Goal: Transaction & Acquisition: Book appointment/travel/reservation

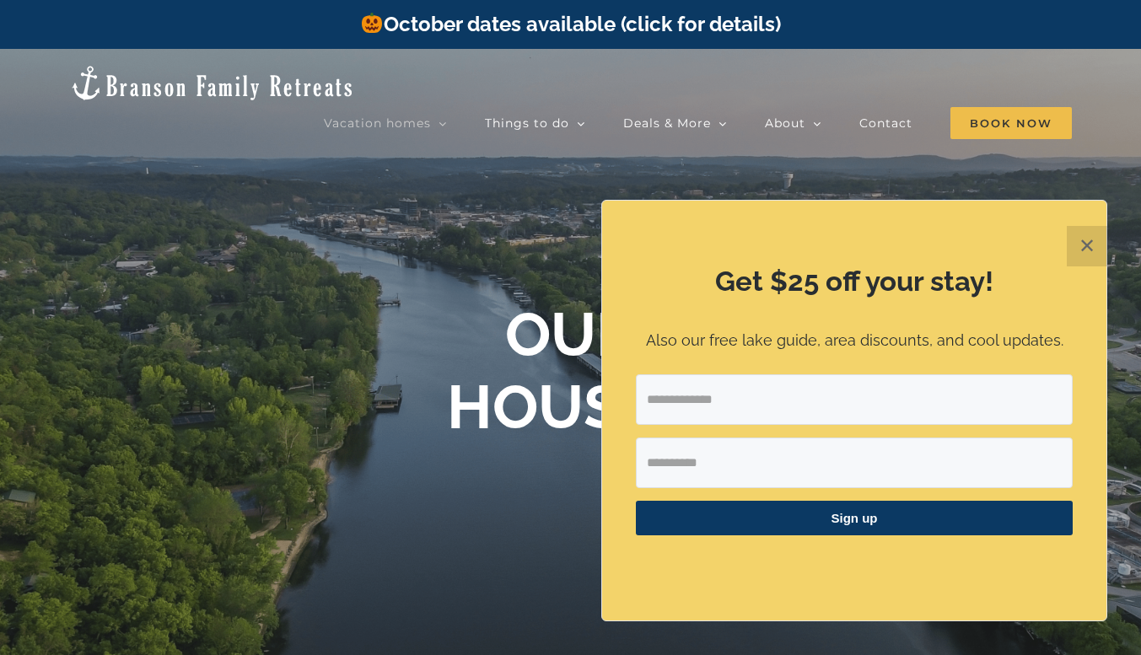
click at [1099, 247] on button "✕" at bounding box center [1086, 246] width 40 height 40
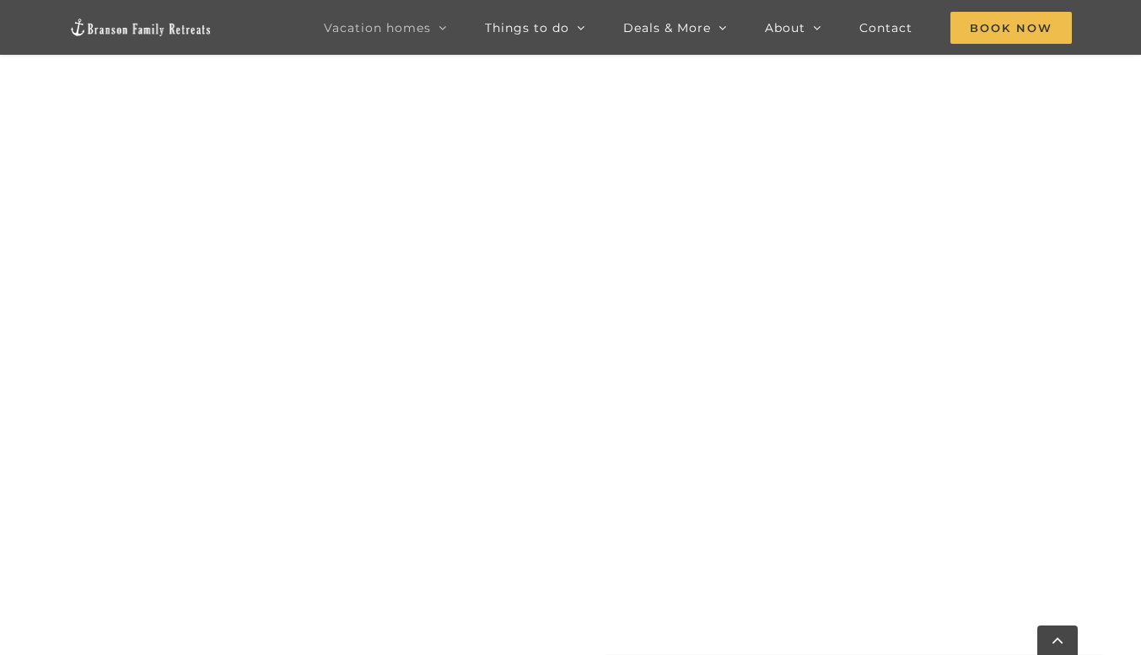
scroll to position [1249, 0]
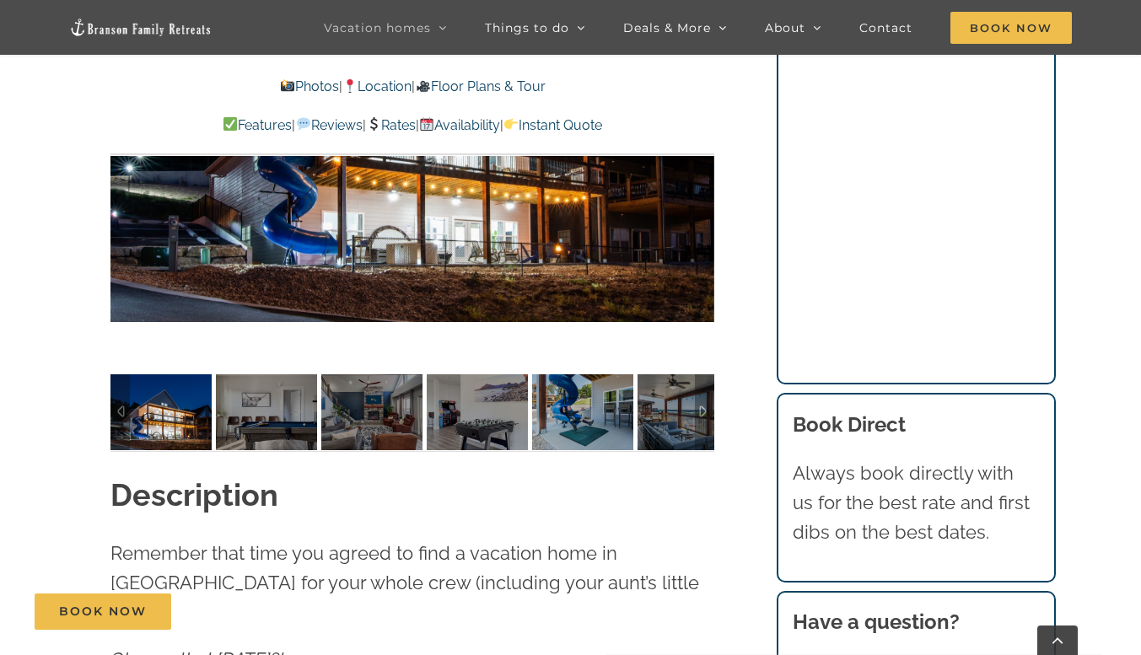
scroll to position [1507, 0]
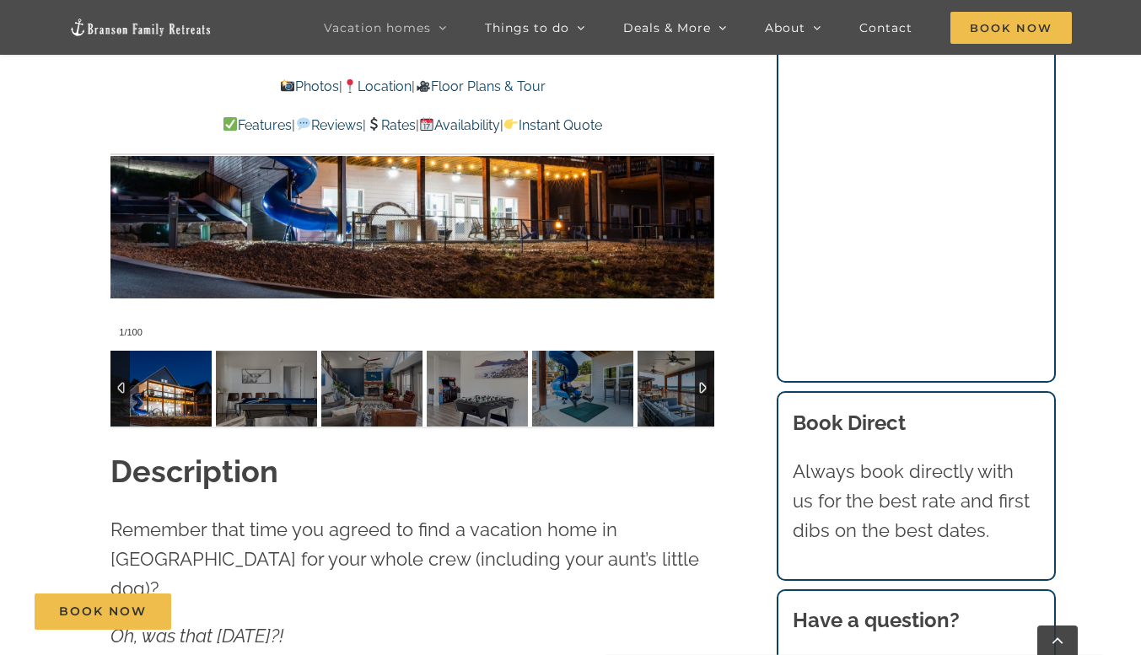
click at [152, 383] on img at bounding box center [160, 389] width 101 height 76
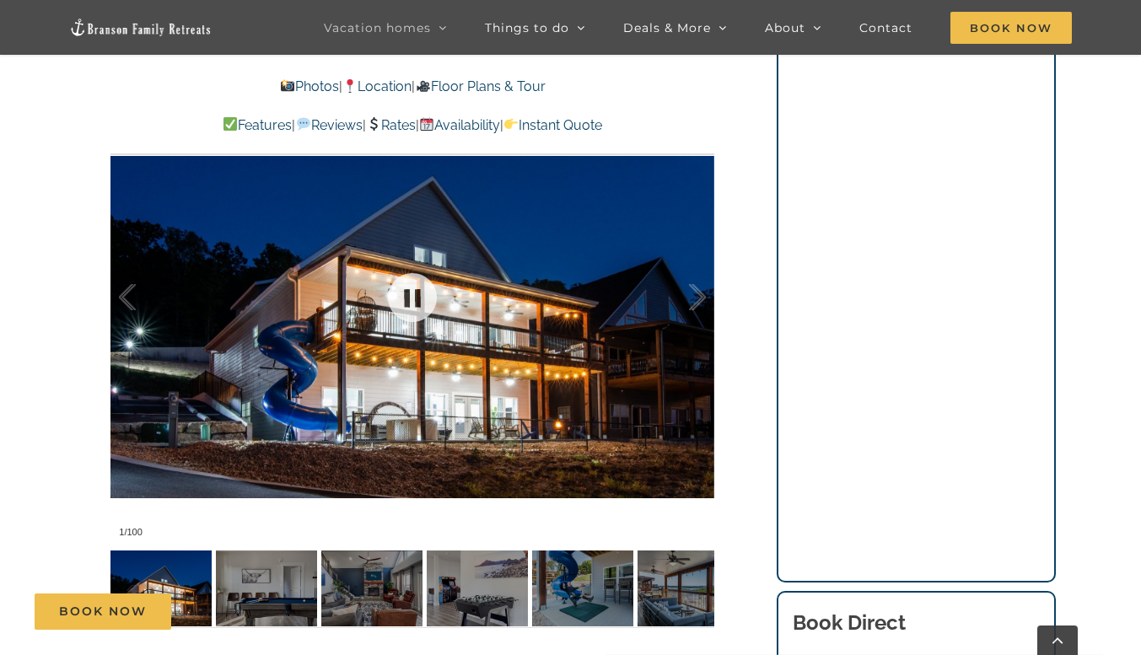
scroll to position [1323, 0]
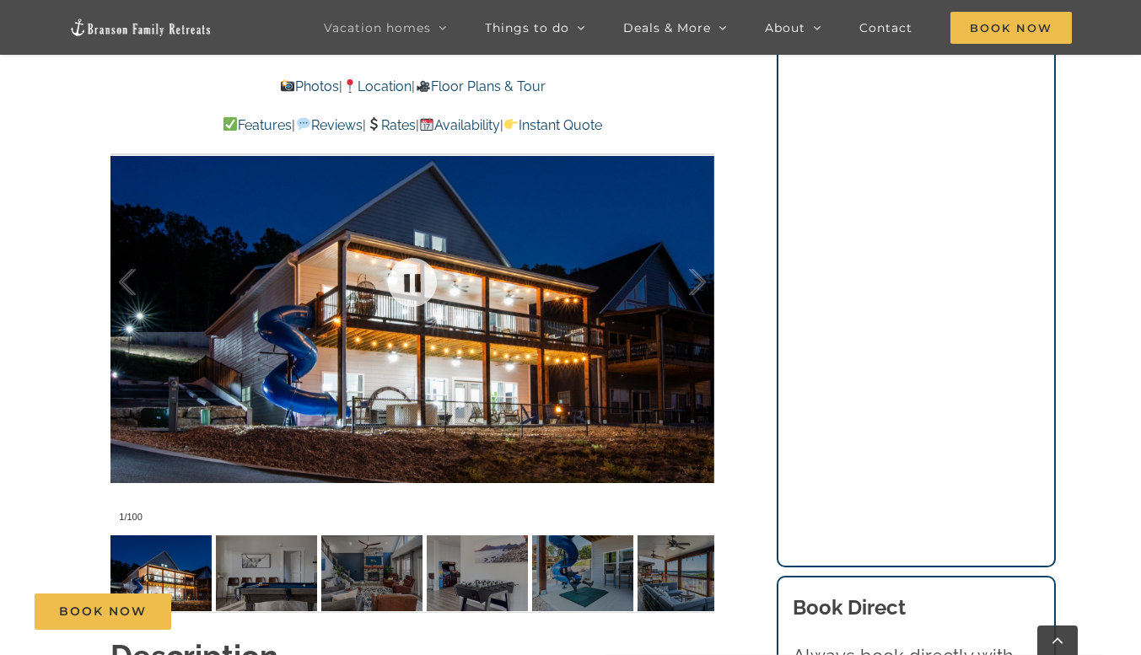
click at [467, 308] on div at bounding box center [412, 282] width 604 height 496
click at [418, 279] on link at bounding box center [411, 282] width 67 height 67
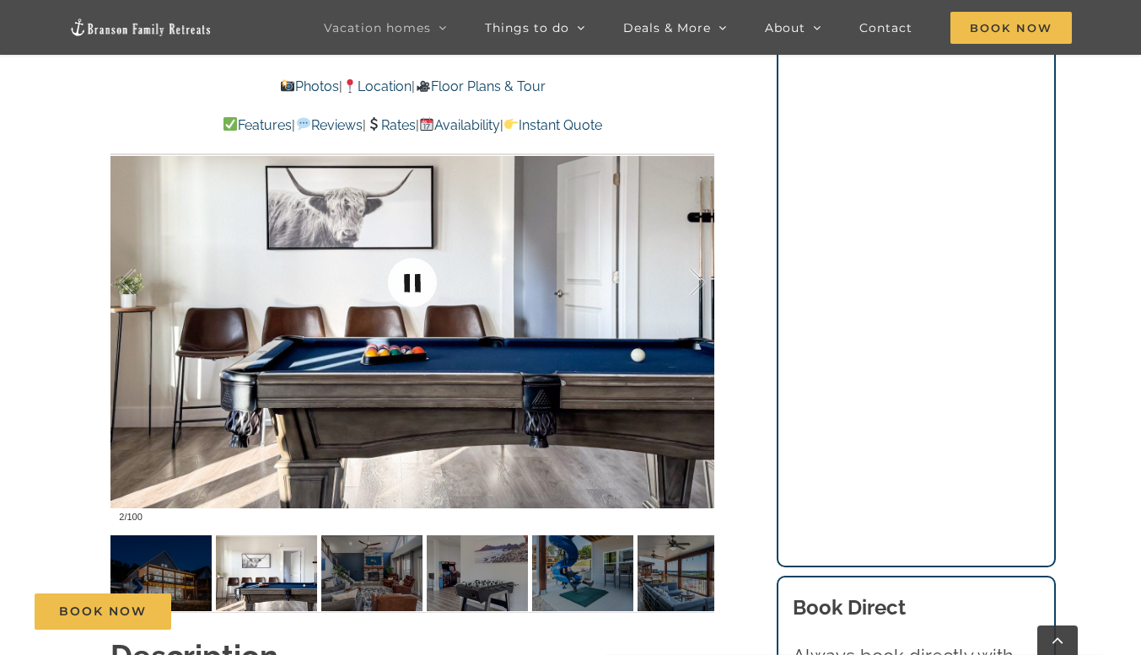
click at [418, 279] on link at bounding box center [411, 282] width 67 height 67
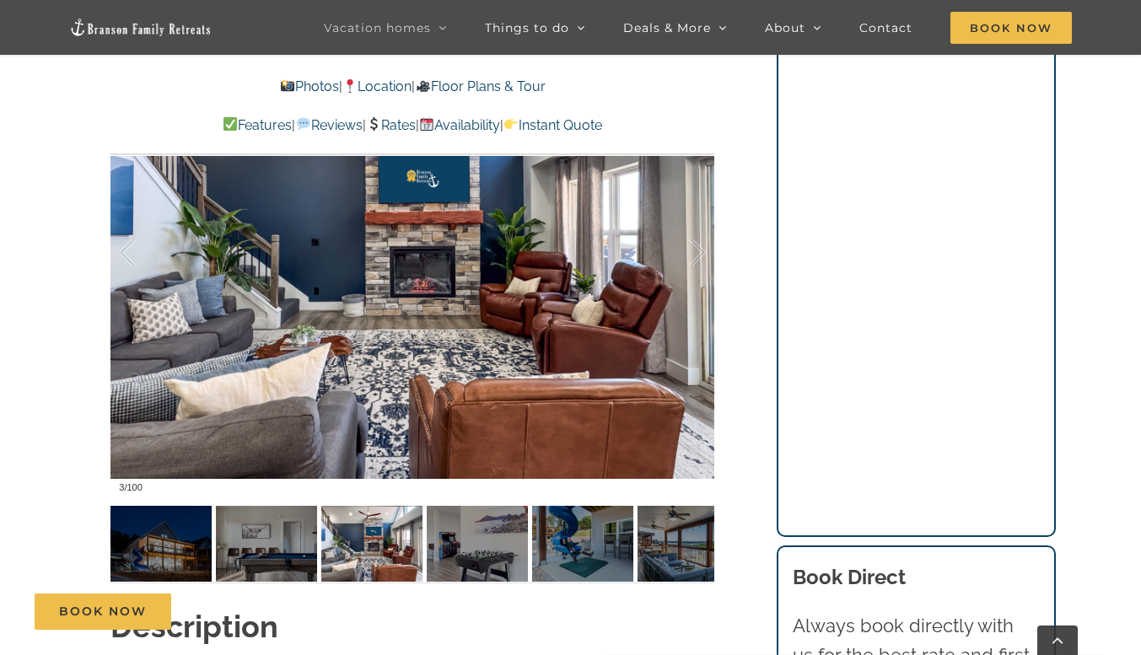
scroll to position [1353, 0]
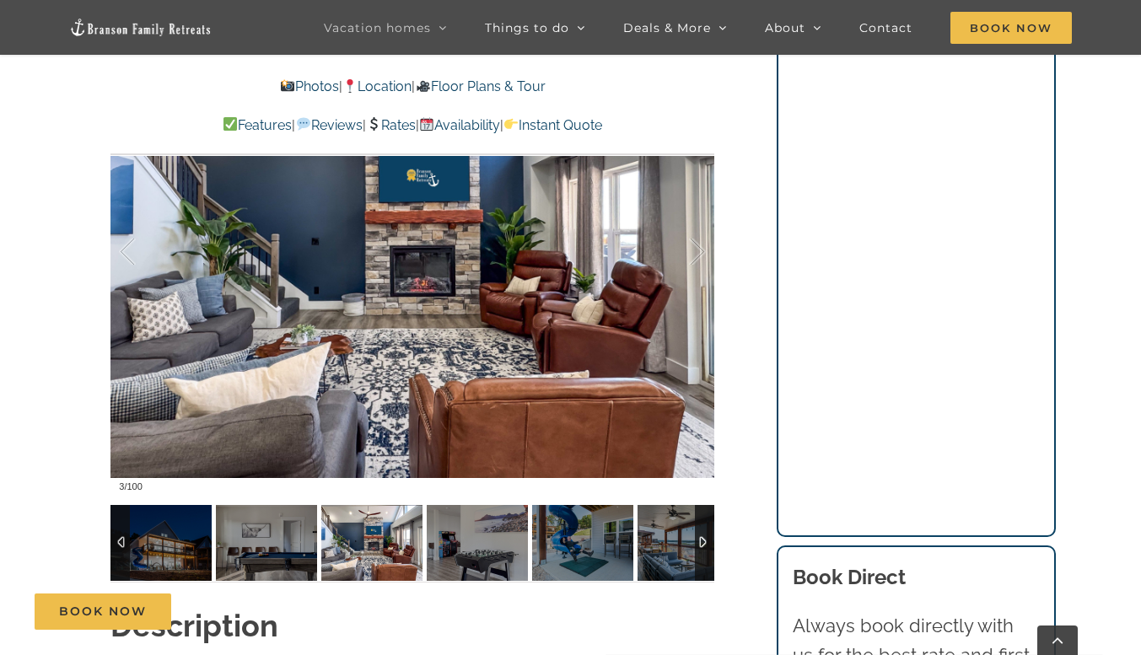
click at [709, 539] on div at bounding box center [704, 543] width 19 height 76
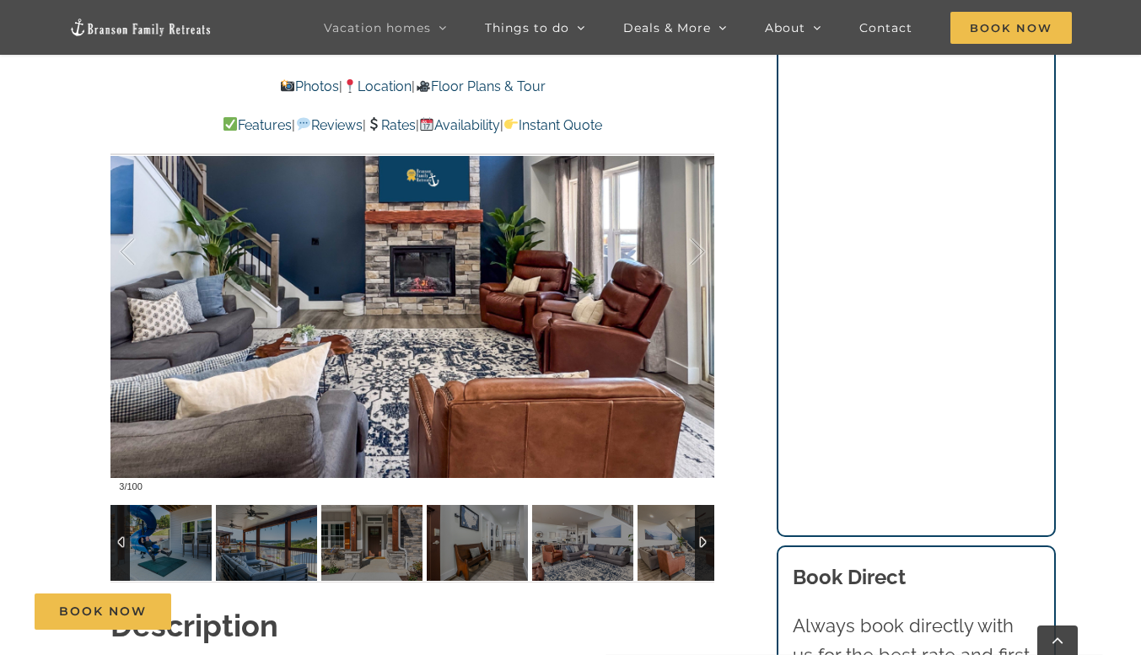
click at [115, 549] on div at bounding box center [119, 543] width 19 height 76
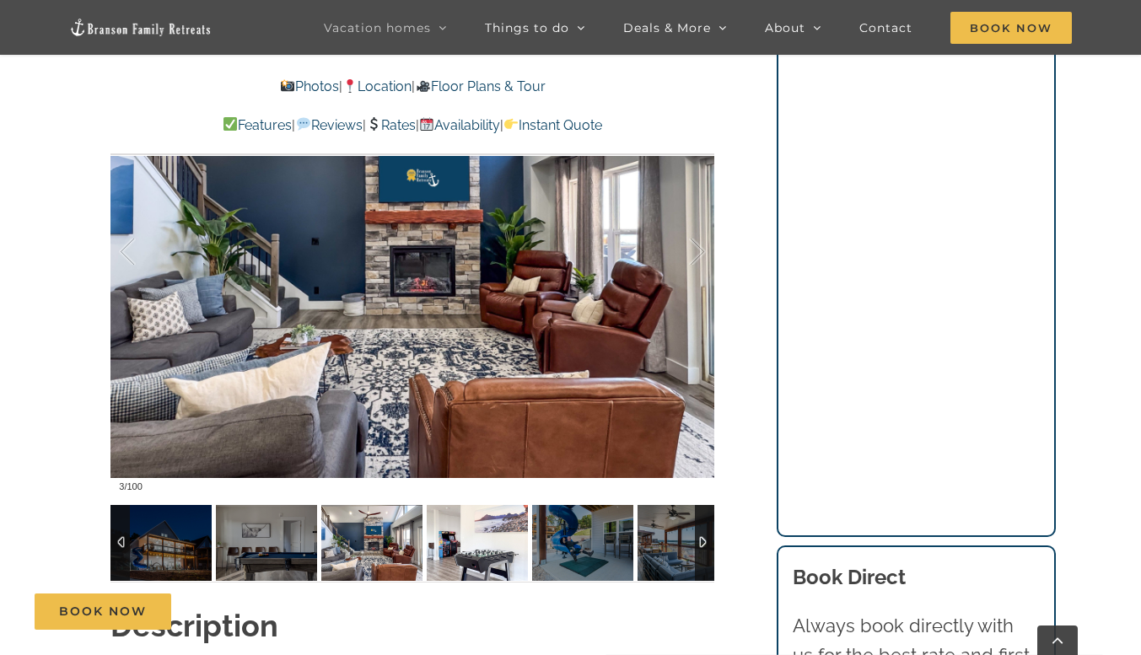
click at [486, 543] on img at bounding box center [477, 543] width 101 height 76
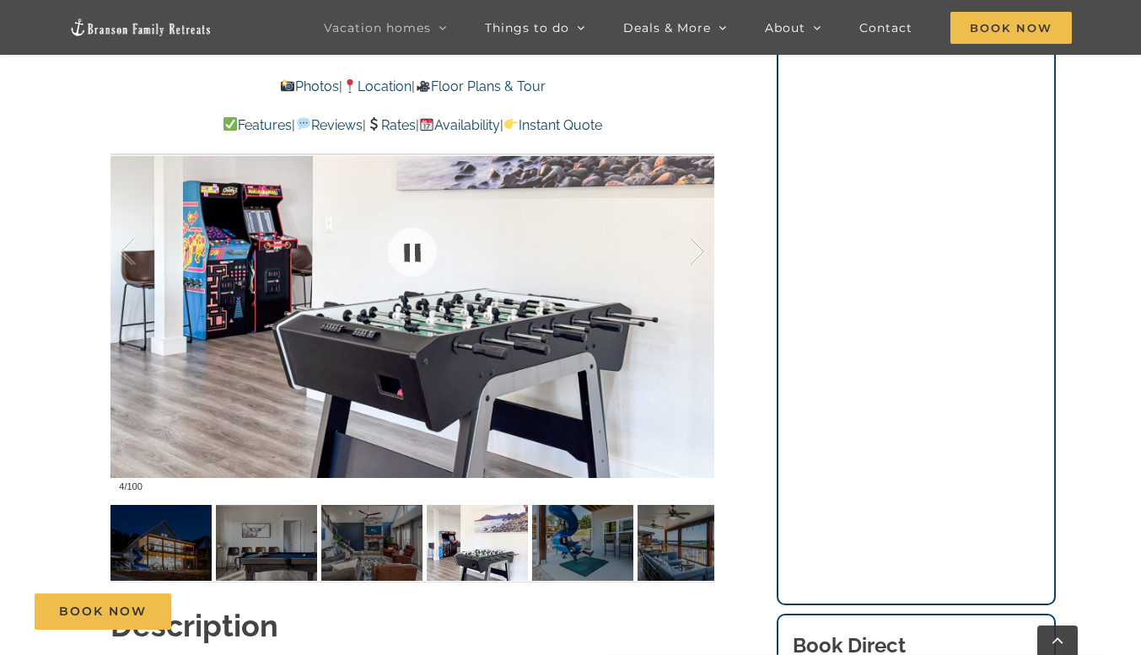
scroll to position [1243, 0]
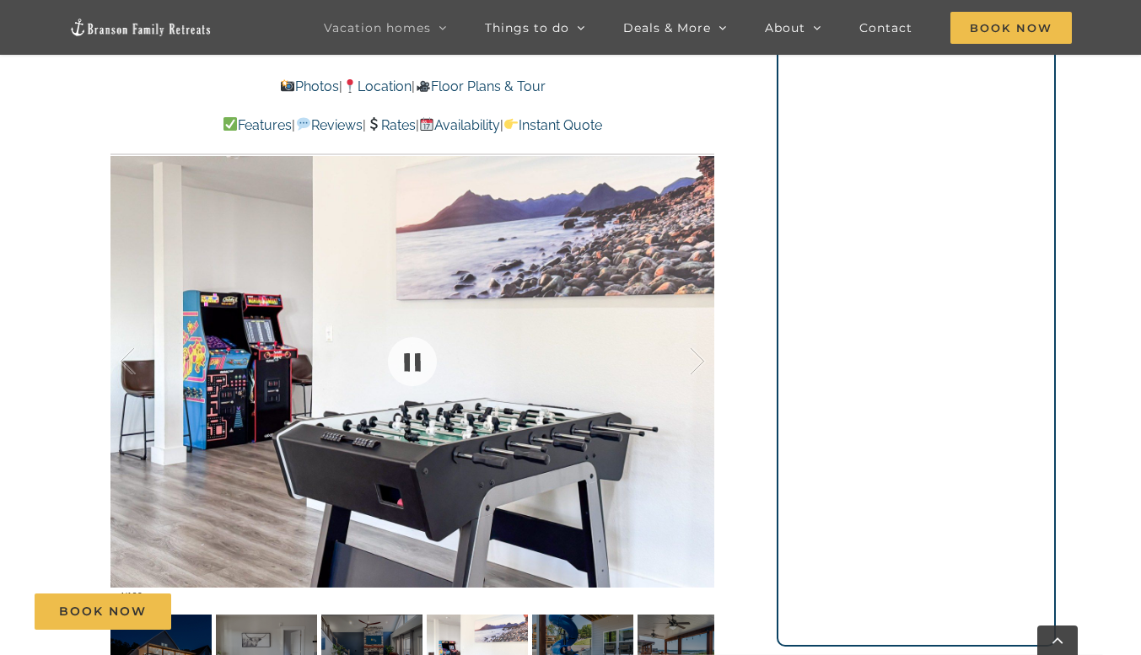
click at [559, 403] on div at bounding box center [412, 361] width 604 height 496
click at [690, 356] on div at bounding box center [679, 361] width 52 height 105
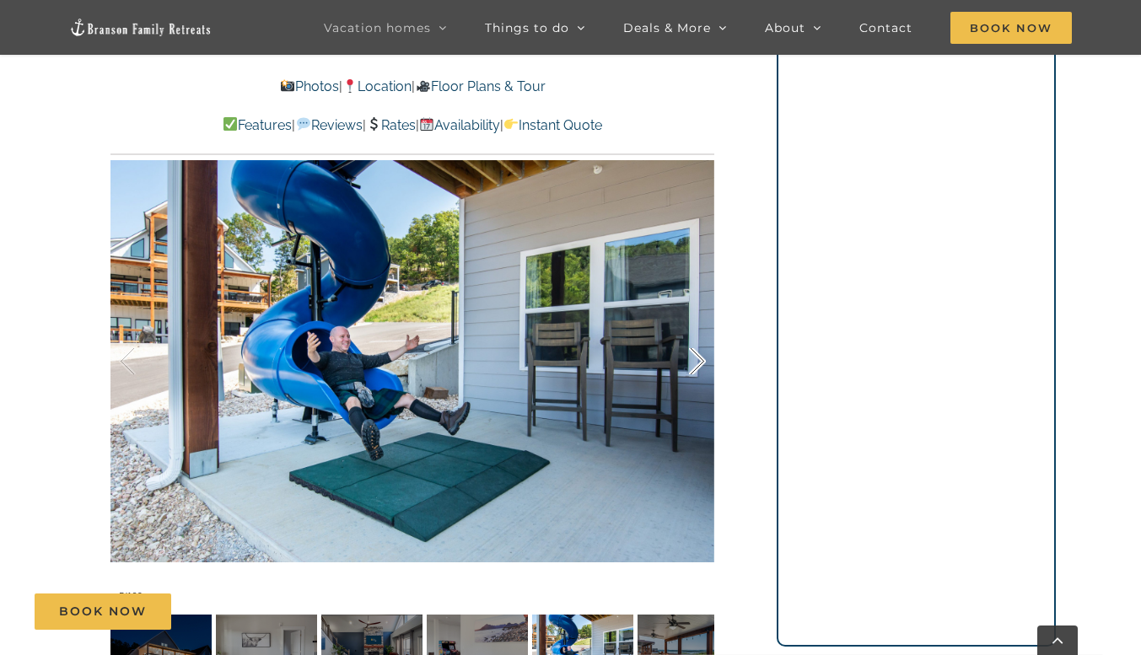
click at [690, 356] on div at bounding box center [679, 361] width 52 height 105
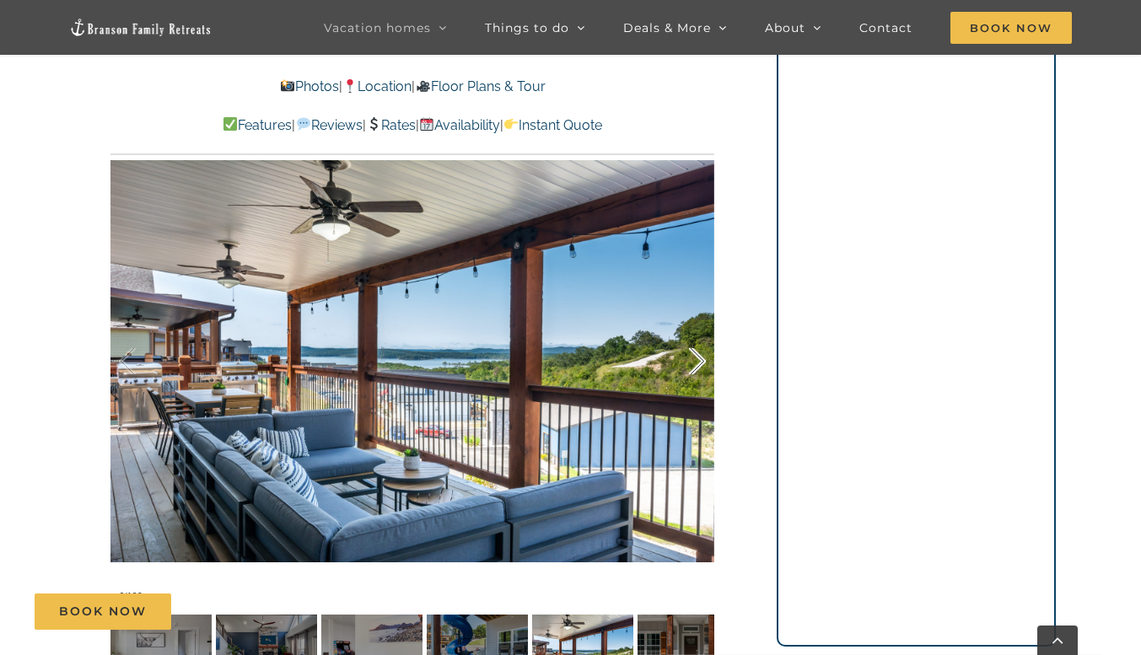
click at [690, 356] on div at bounding box center [679, 361] width 52 height 105
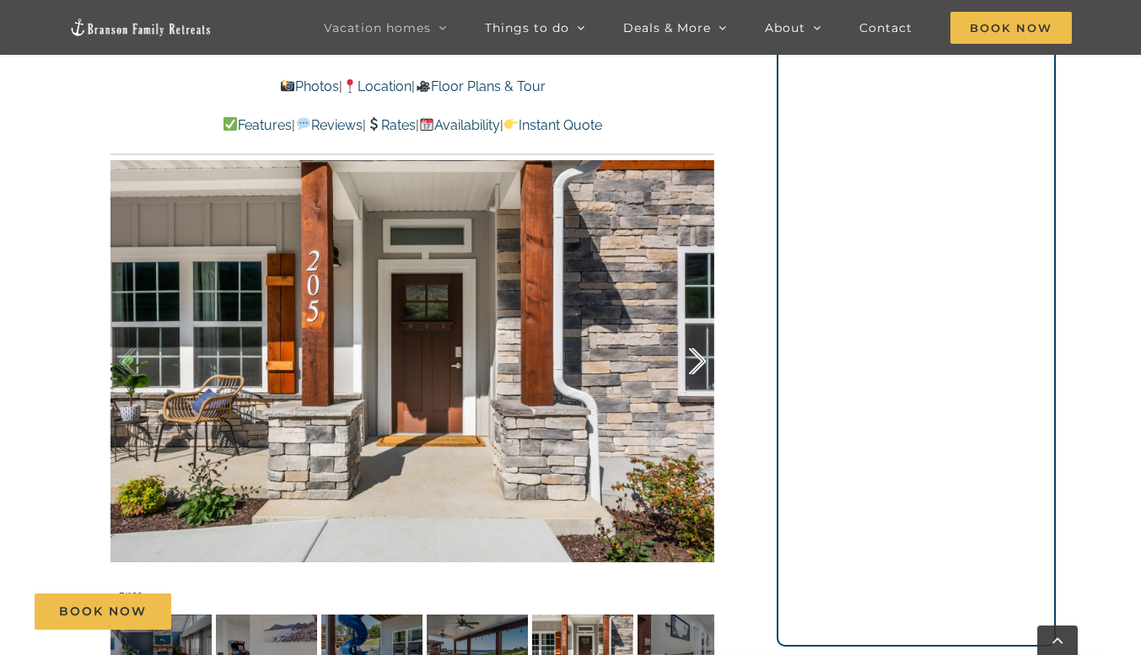
click at [690, 356] on div at bounding box center [679, 361] width 52 height 105
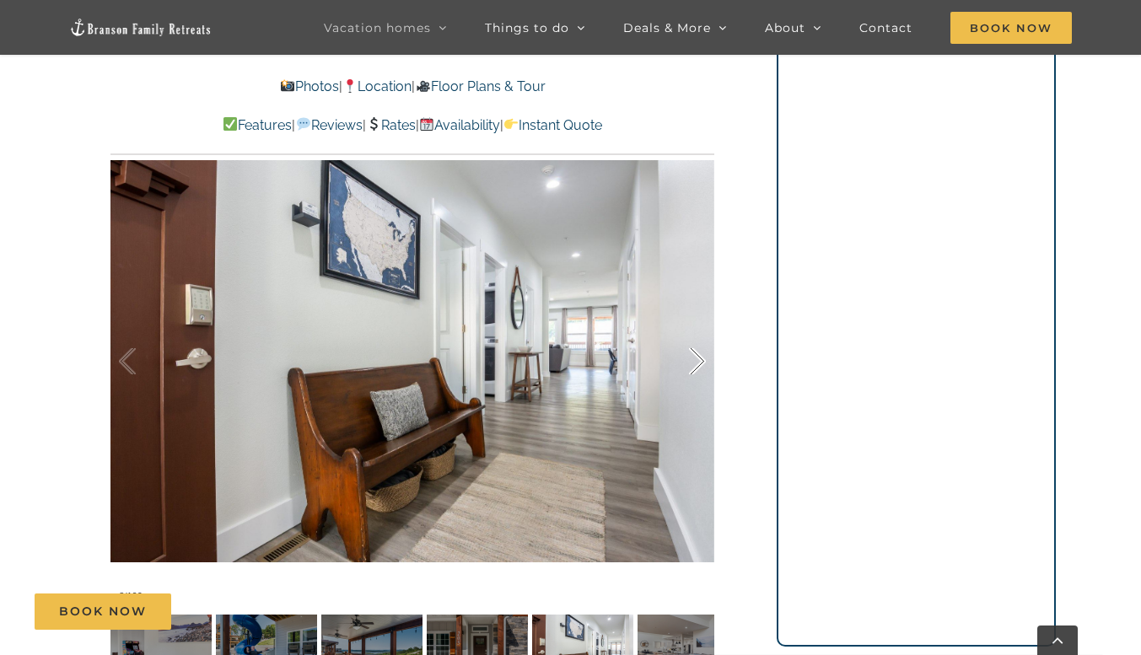
click at [690, 356] on div at bounding box center [679, 361] width 52 height 105
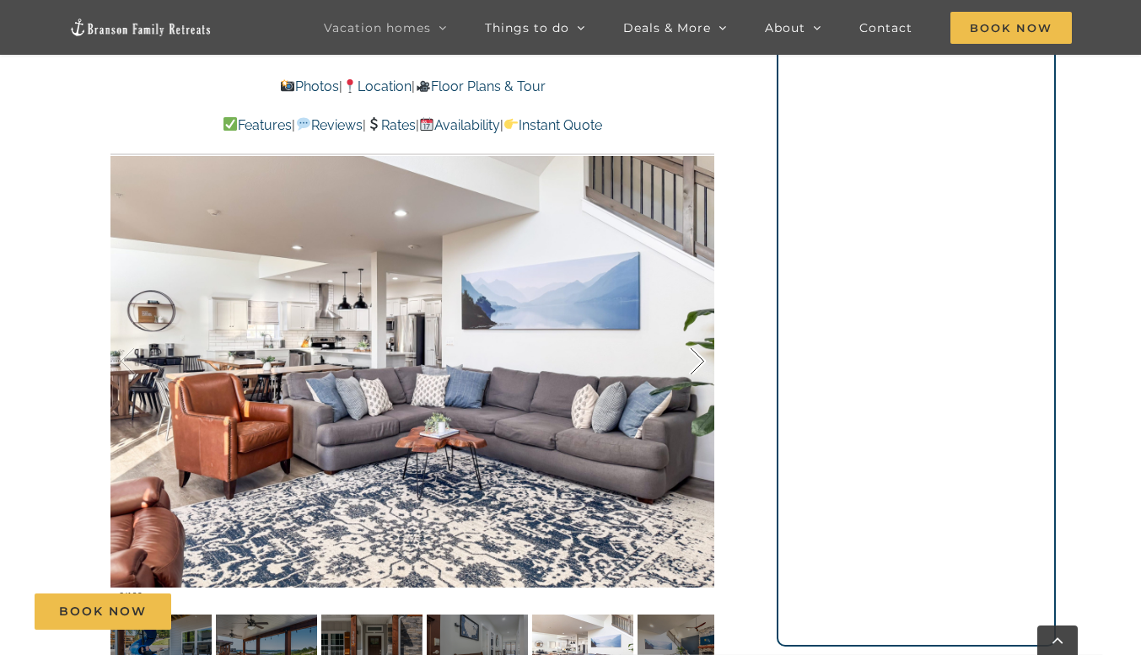
click at [690, 356] on div at bounding box center [679, 361] width 52 height 105
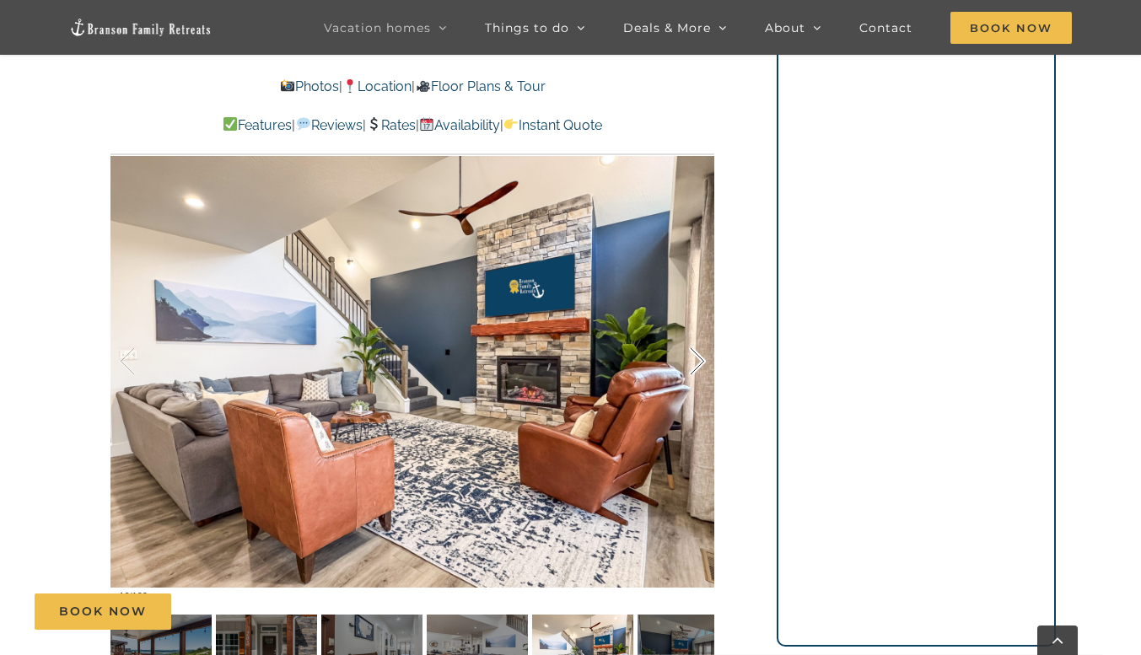
click at [690, 356] on div at bounding box center [679, 361] width 52 height 105
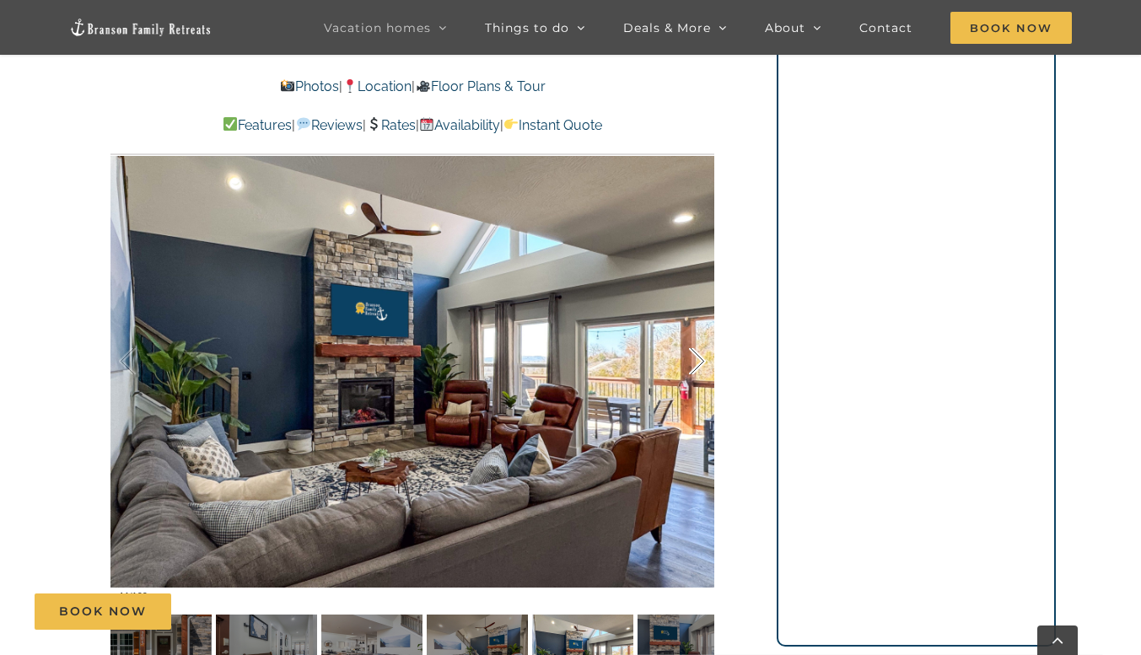
click at [690, 356] on div at bounding box center [679, 361] width 52 height 105
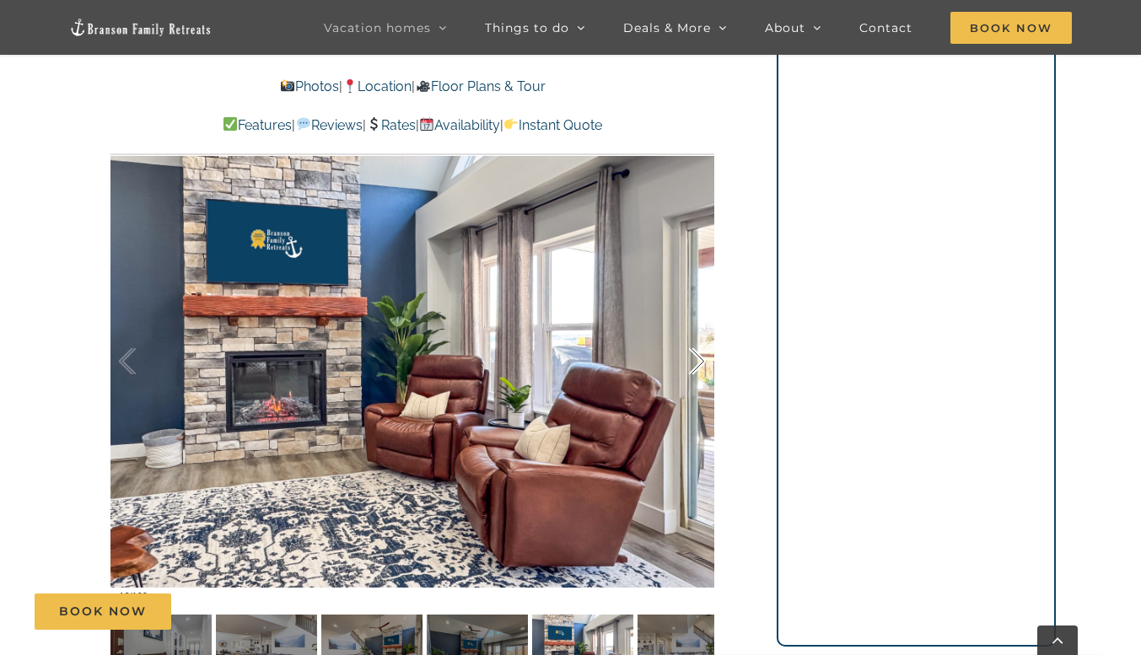
click at [690, 356] on div at bounding box center [679, 361] width 52 height 105
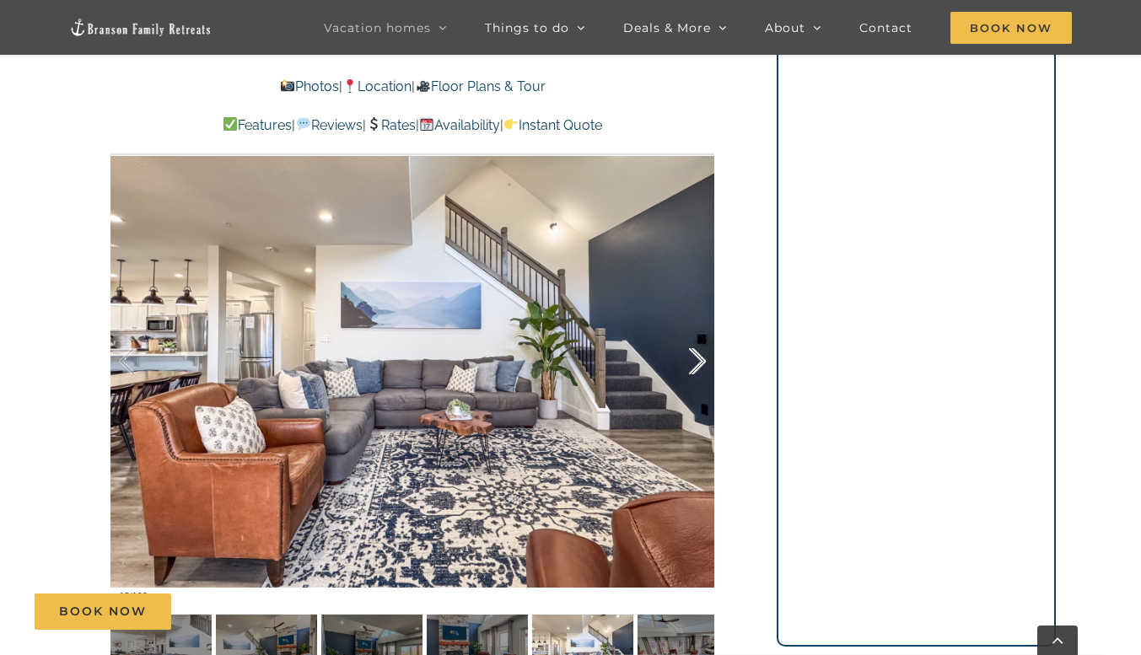
click at [690, 356] on div at bounding box center [679, 361] width 52 height 105
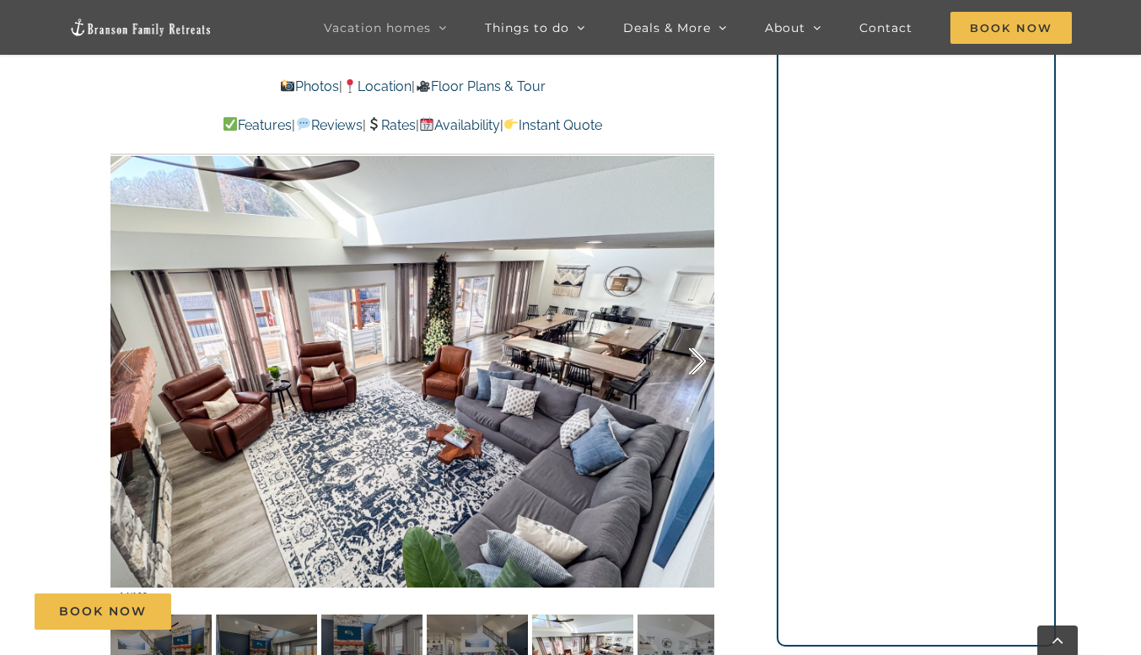
click at [690, 356] on div at bounding box center [679, 361] width 52 height 105
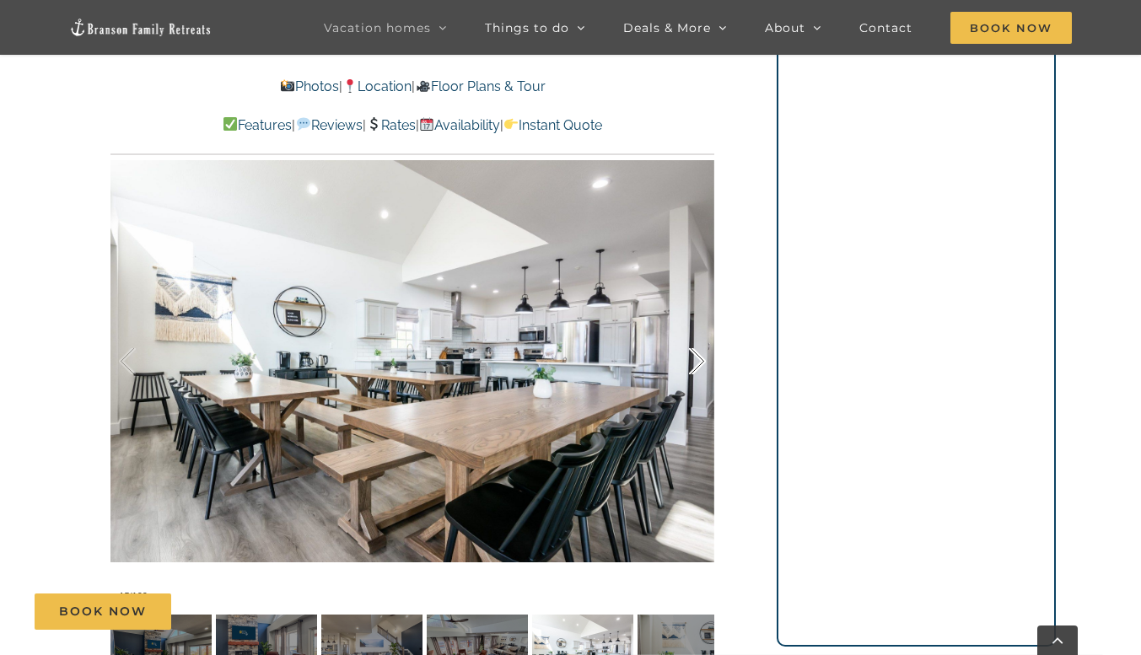
click at [690, 356] on div at bounding box center [679, 361] width 52 height 105
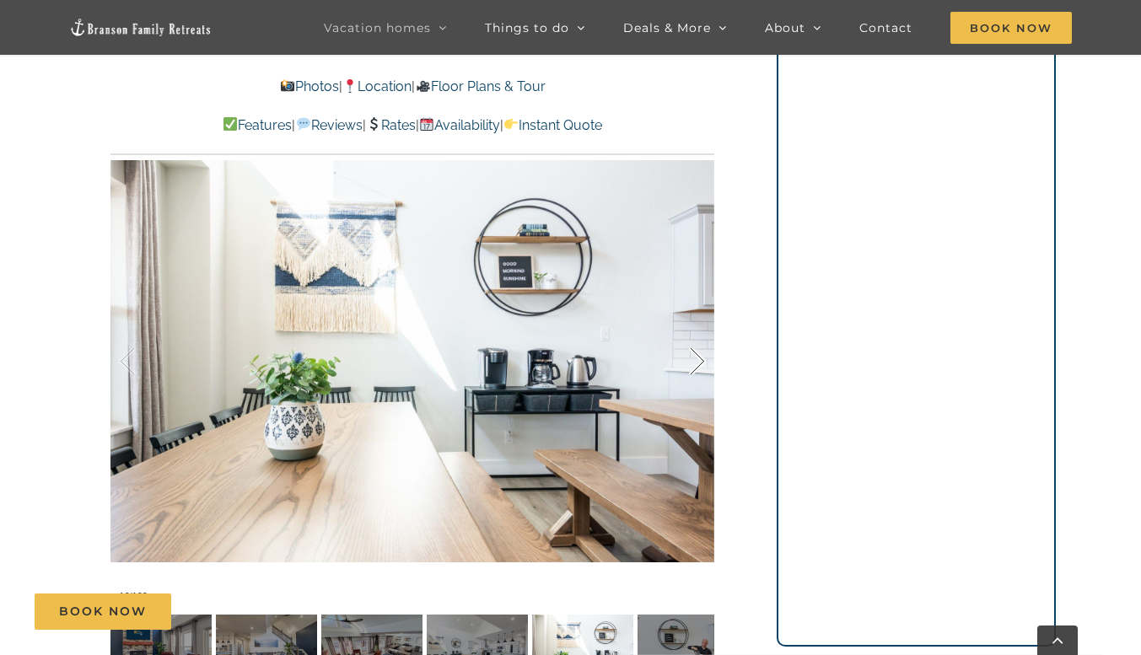
click at [690, 356] on div at bounding box center [679, 361] width 52 height 105
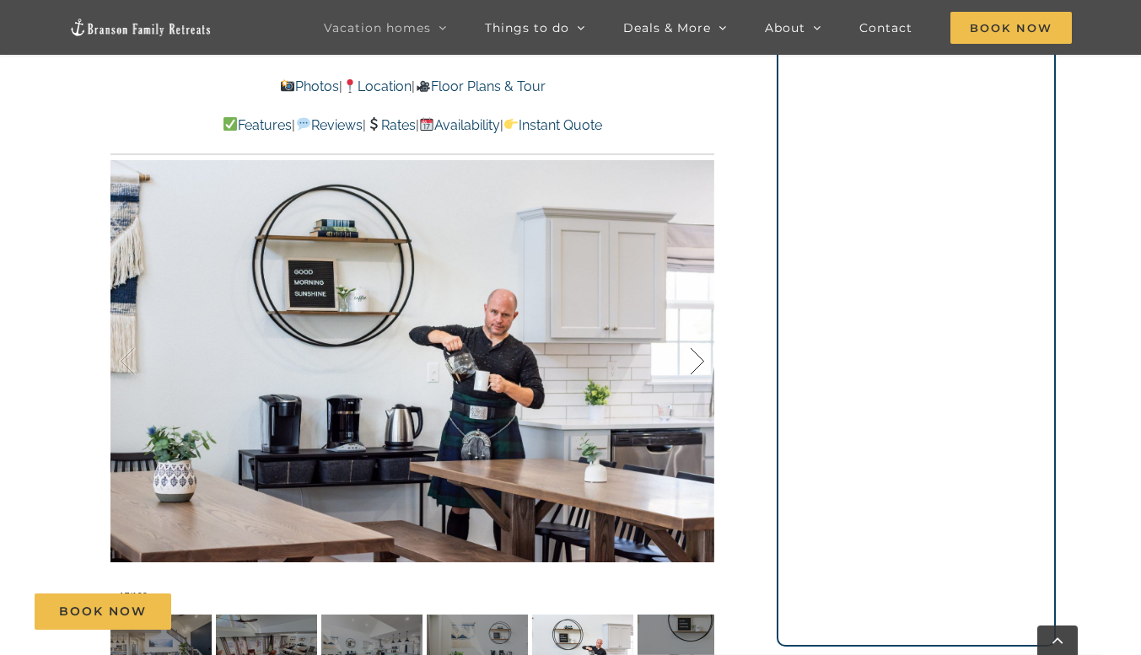
click at [690, 356] on div at bounding box center [679, 361] width 52 height 105
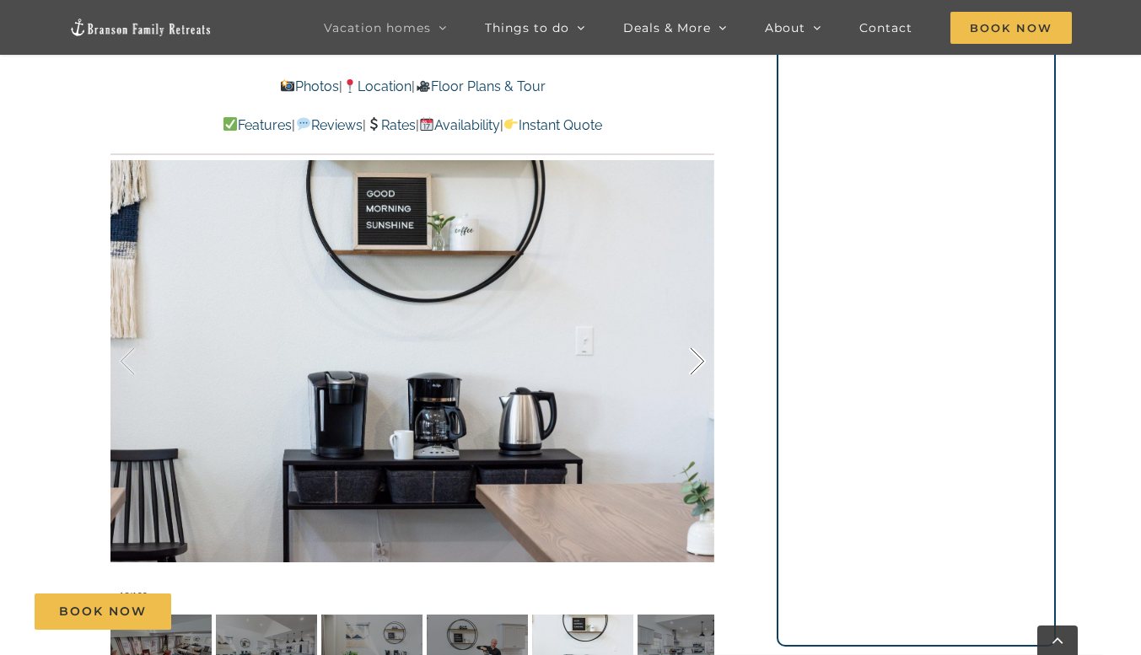
click at [690, 356] on div at bounding box center [679, 361] width 52 height 105
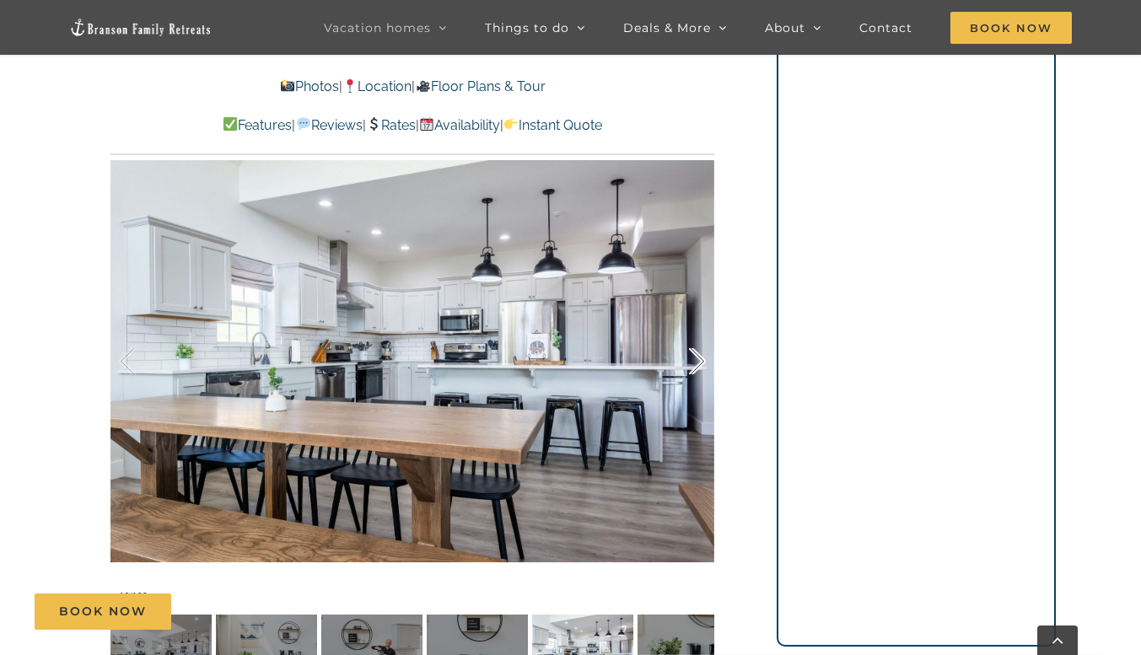
click at [690, 356] on div at bounding box center [679, 361] width 52 height 105
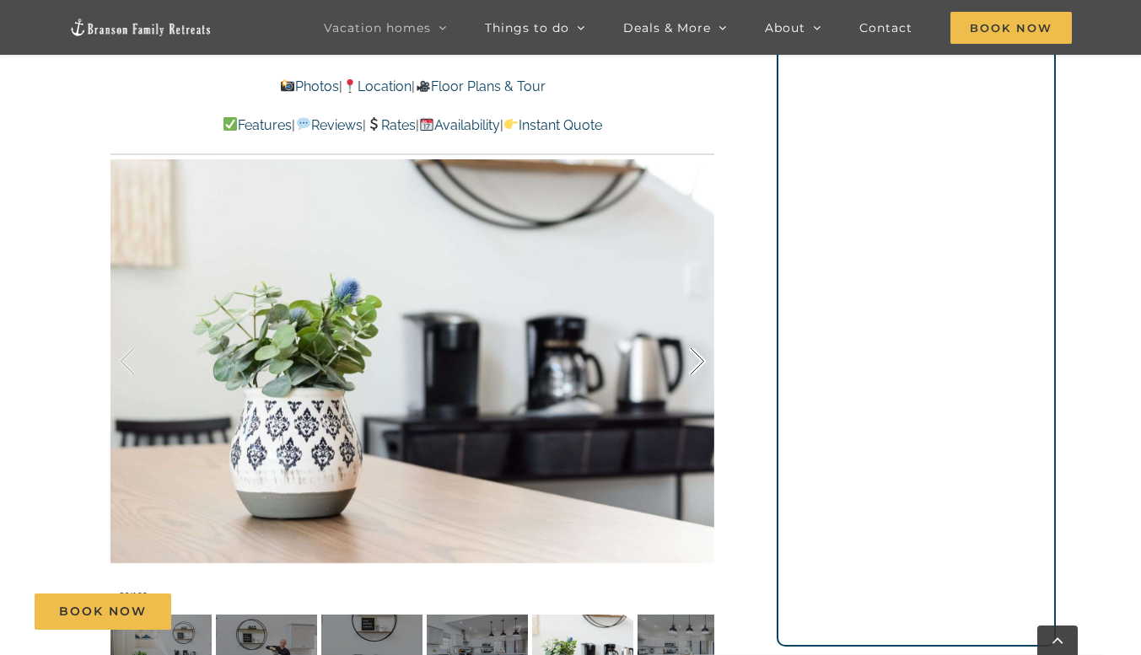
click at [690, 356] on div at bounding box center [679, 361] width 52 height 105
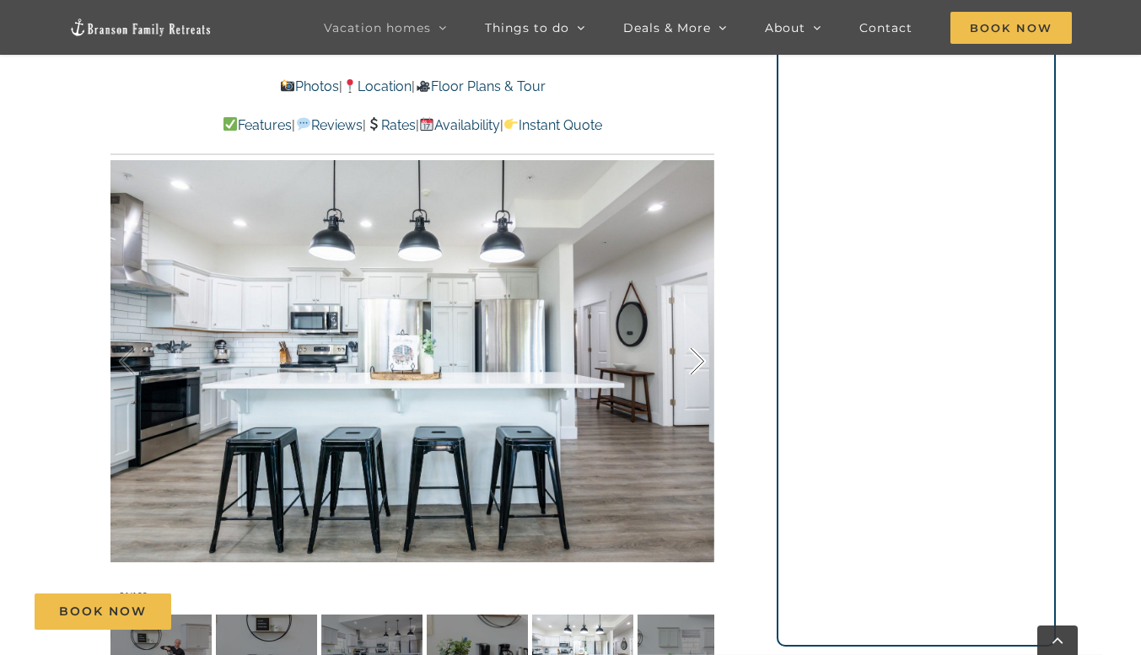
click at [690, 356] on div at bounding box center [679, 361] width 52 height 105
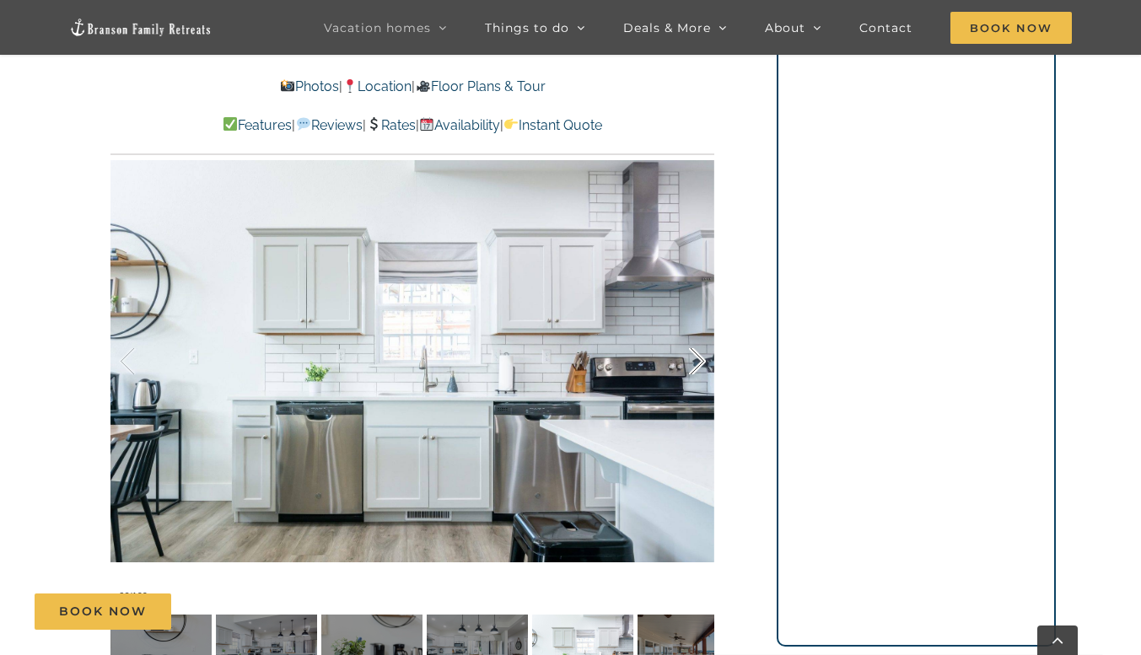
click at [690, 356] on div at bounding box center [679, 361] width 52 height 105
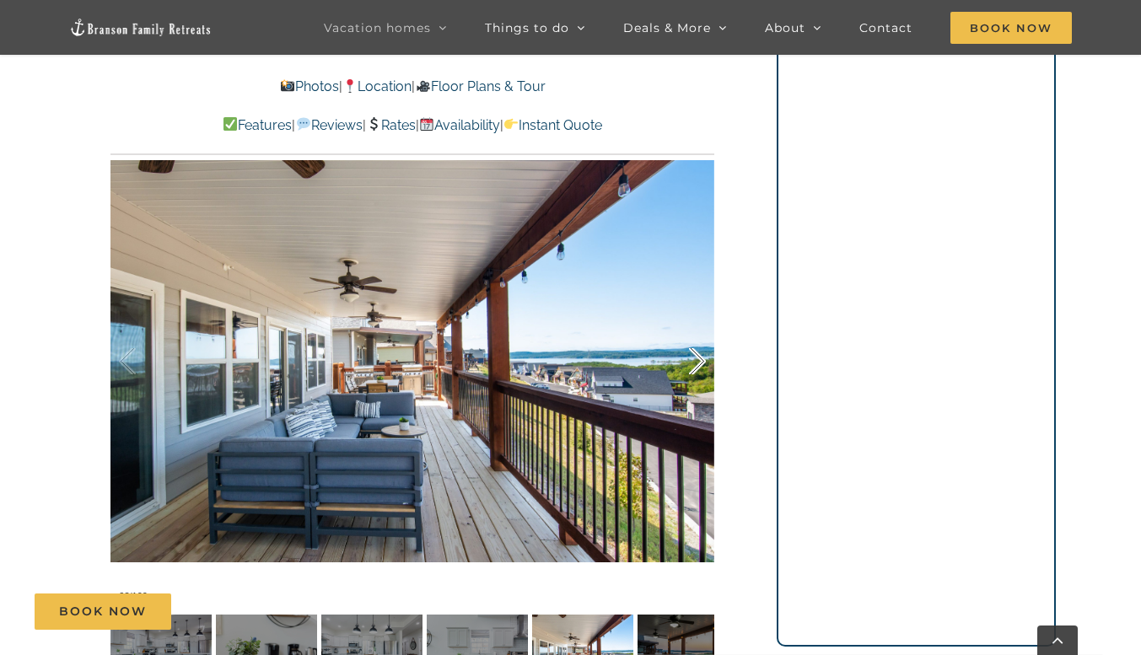
click at [690, 356] on div at bounding box center [679, 361] width 52 height 105
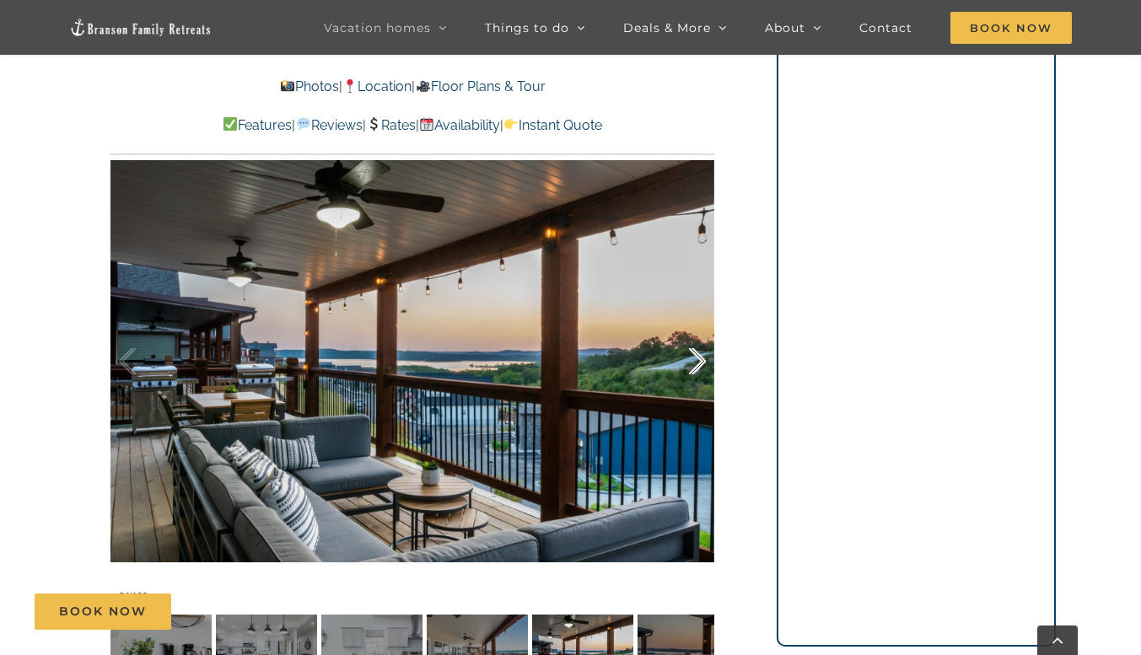
click at [690, 356] on div at bounding box center [679, 361] width 52 height 105
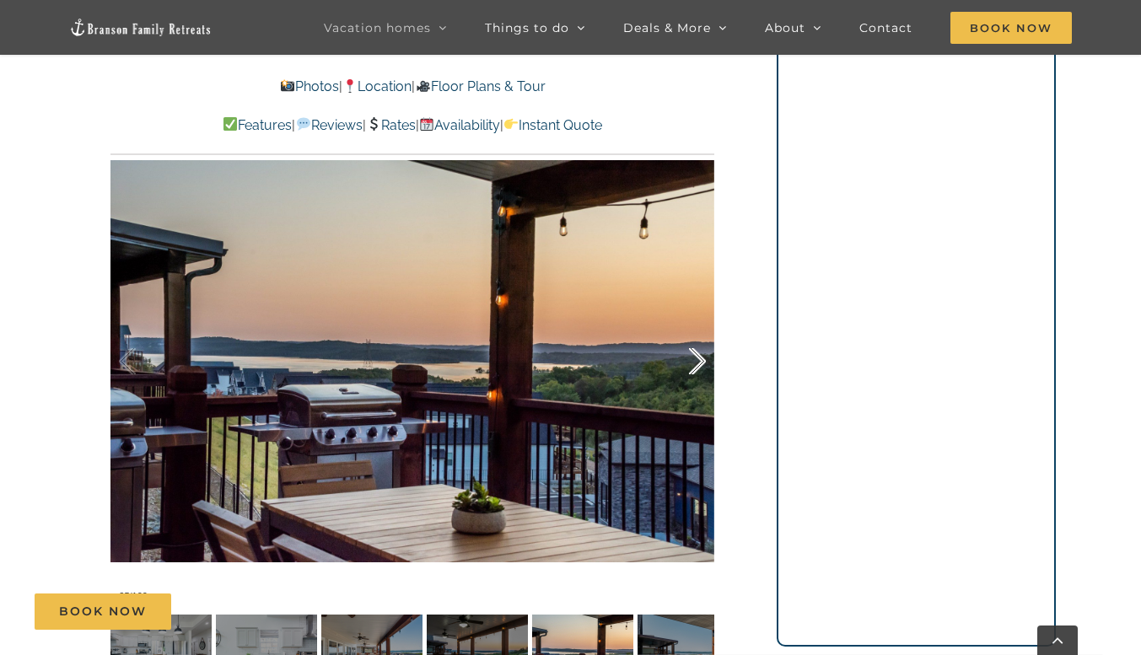
click at [690, 356] on div at bounding box center [679, 361] width 52 height 105
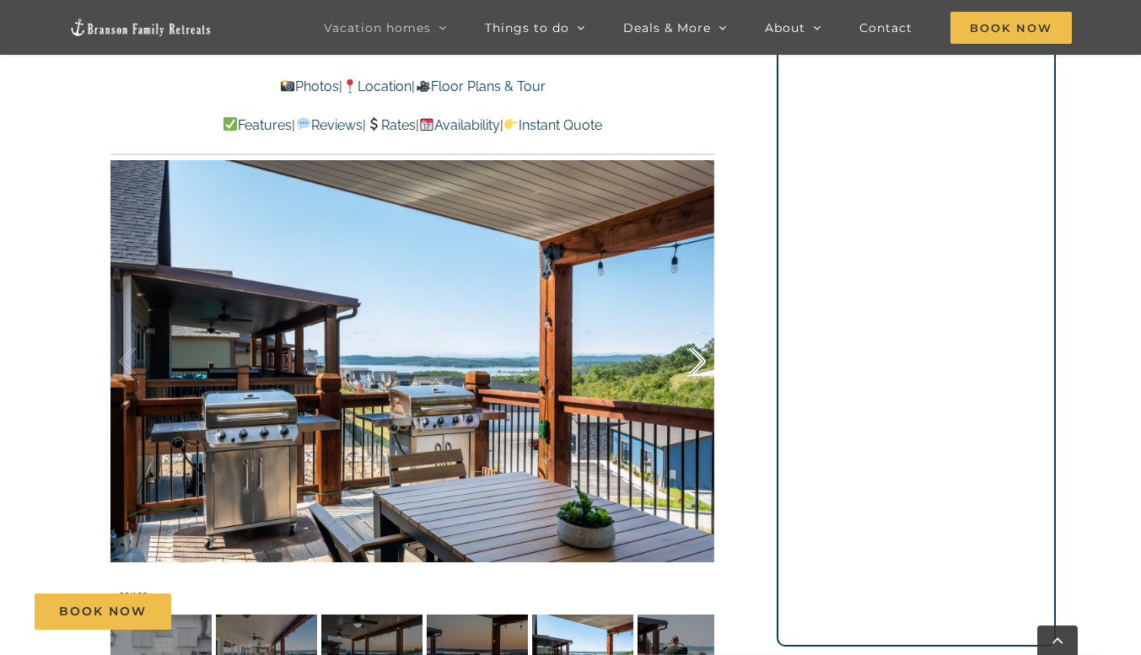
click at [690, 356] on div at bounding box center [679, 361] width 52 height 105
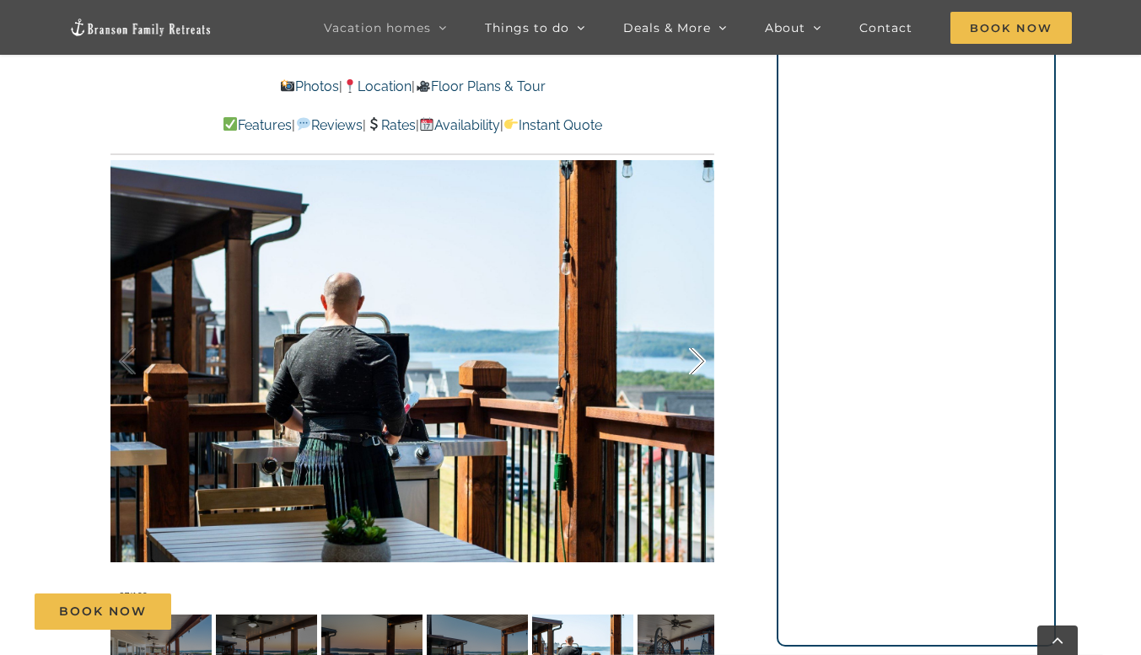
click at [690, 356] on div at bounding box center [679, 361] width 52 height 105
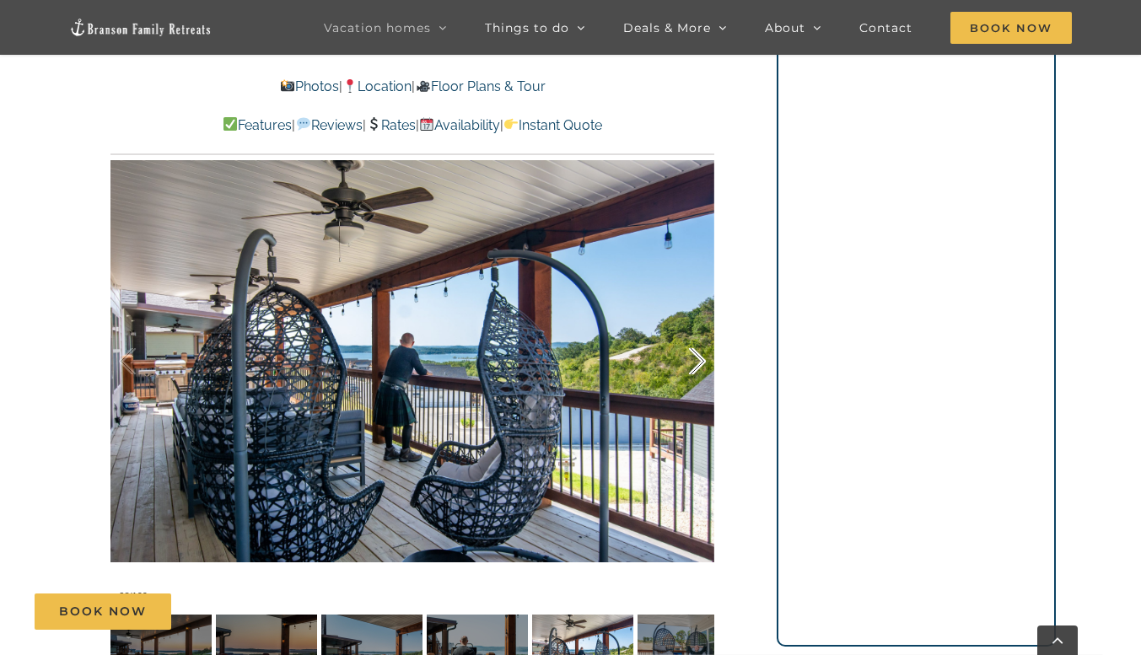
click at [690, 356] on div at bounding box center [679, 361] width 52 height 105
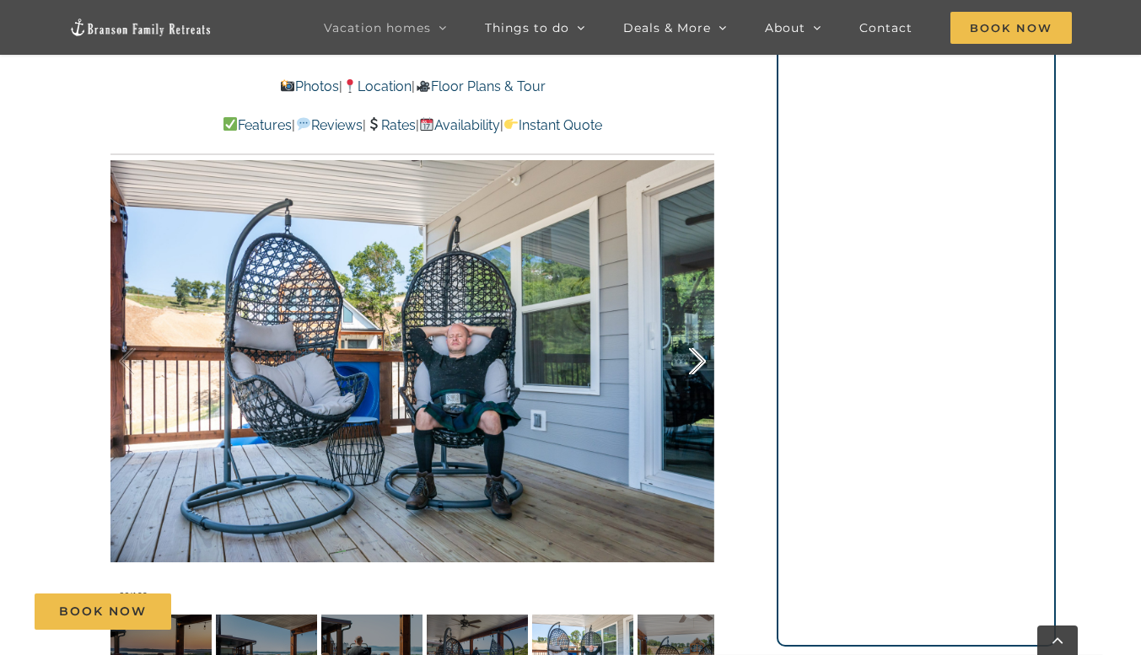
click at [690, 356] on div at bounding box center [679, 361] width 52 height 105
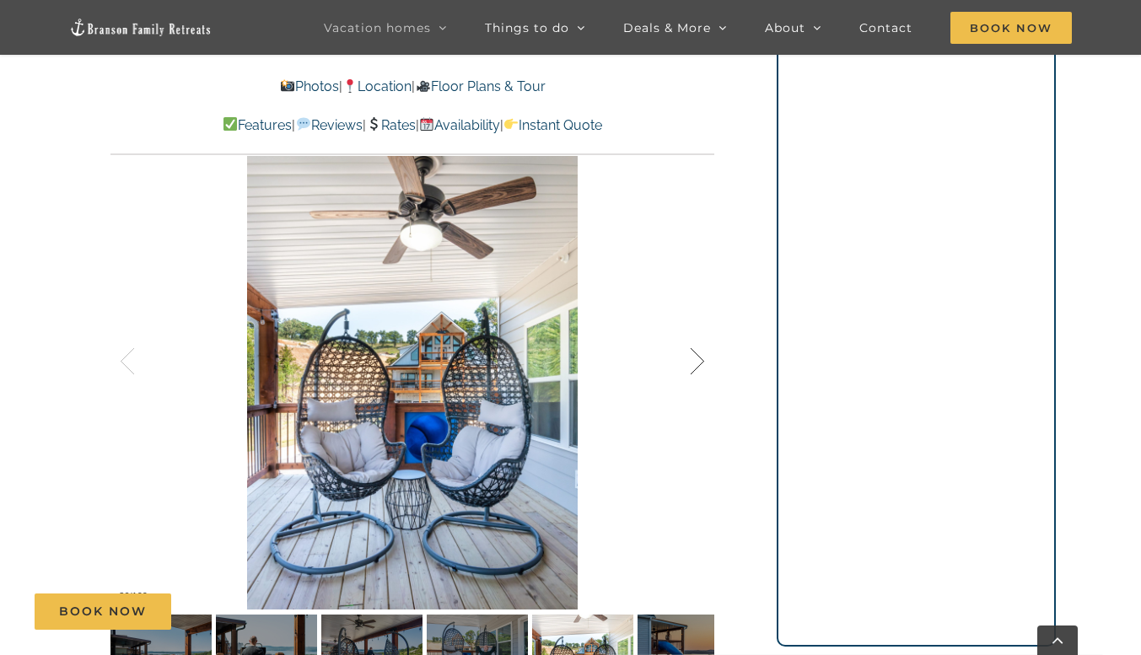
click at [690, 356] on div at bounding box center [679, 361] width 52 height 105
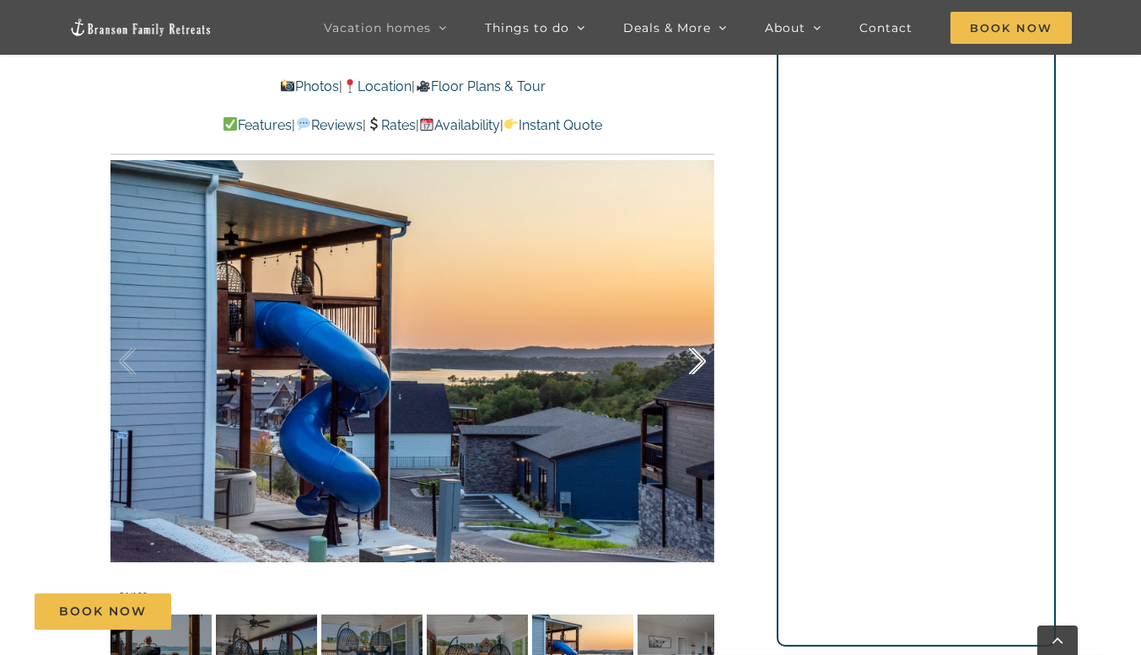
click at [690, 356] on div at bounding box center [679, 361] width 52 height 105
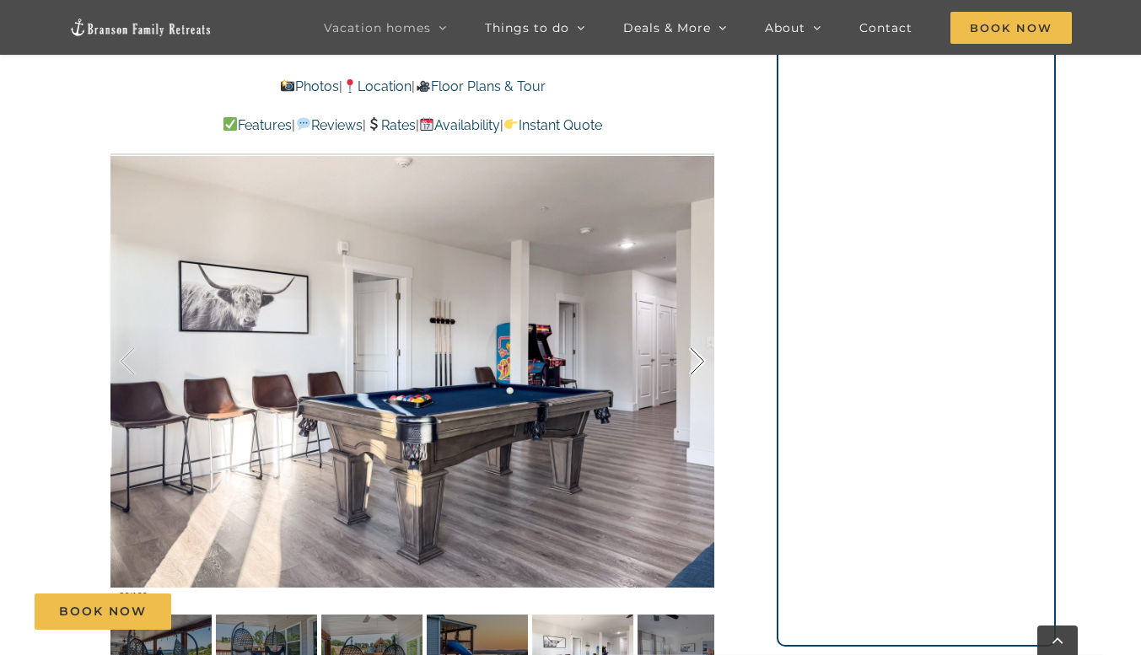
click at [690, 356] on div at bounding box center [679, 361] width 52 height 105
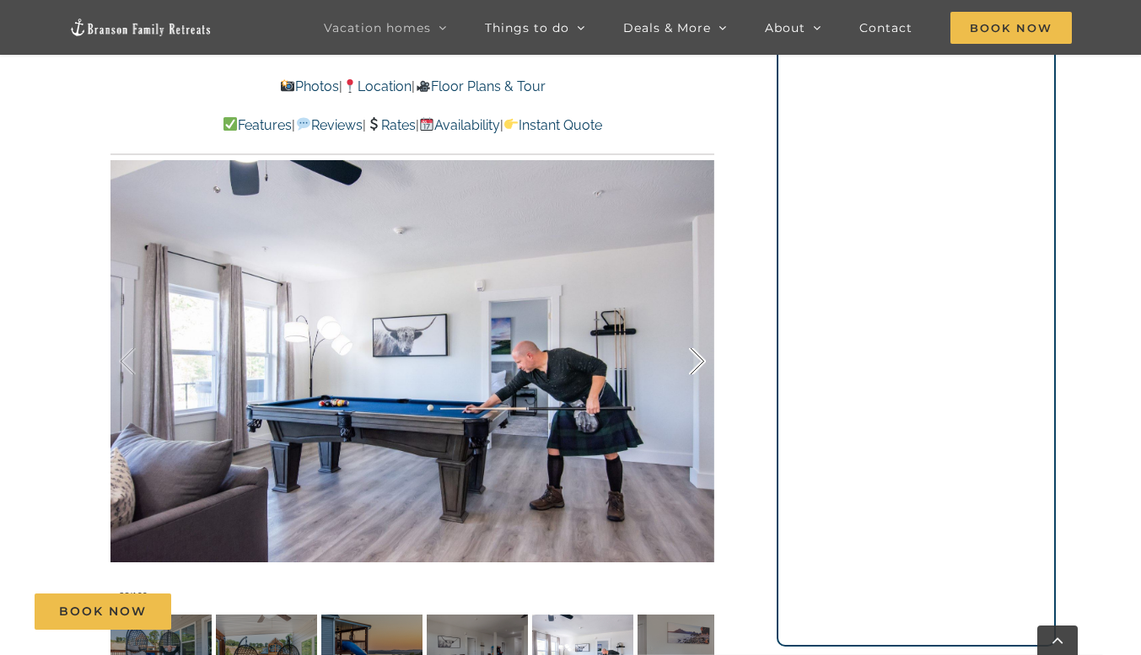
click at [690, 356] on div at bounding box center [679, 361] width 52 height 105
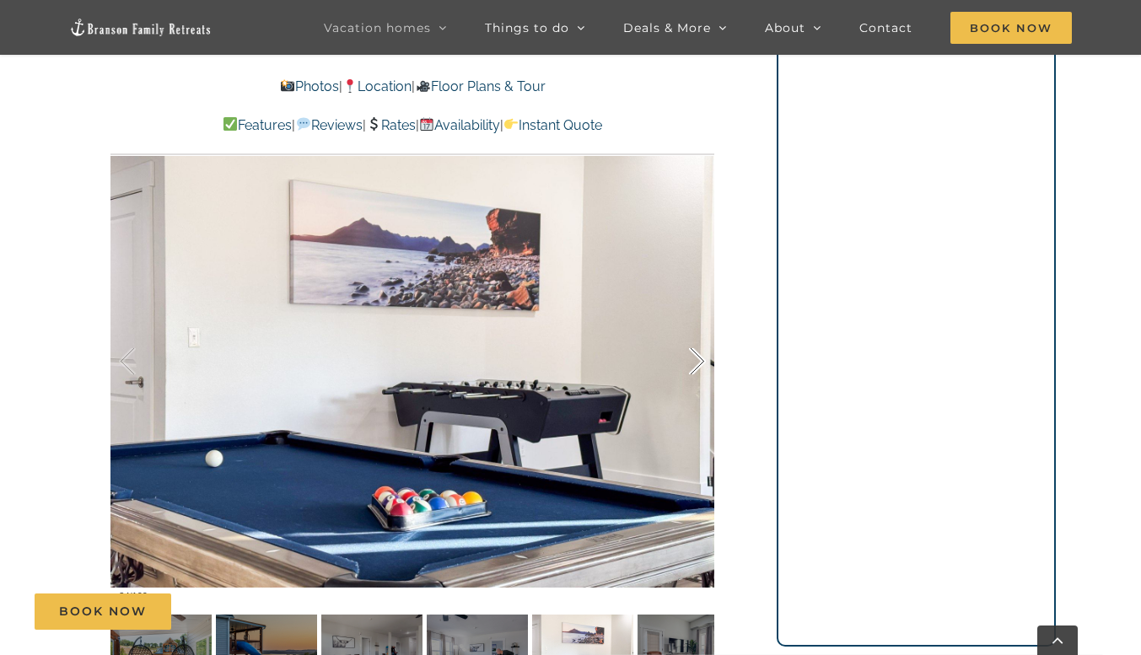
click at [690, 356] on div at bounding box center [679, 361] width 52 height 105
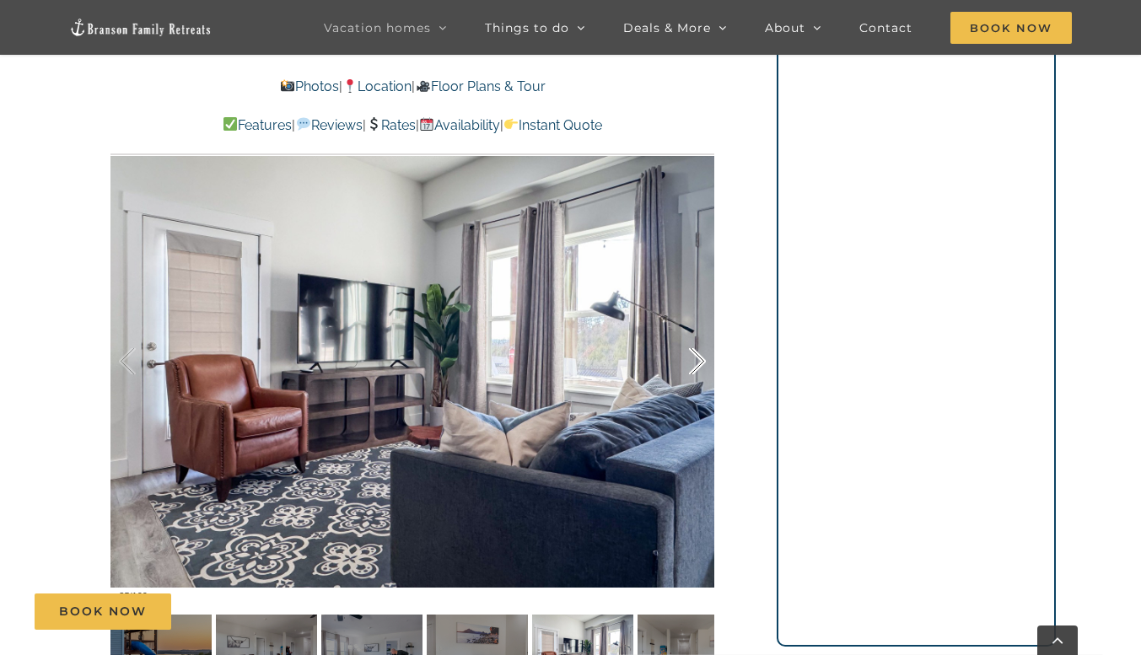
click at [690, 356] on div at bounding box center [679, 361] width 52 height 105
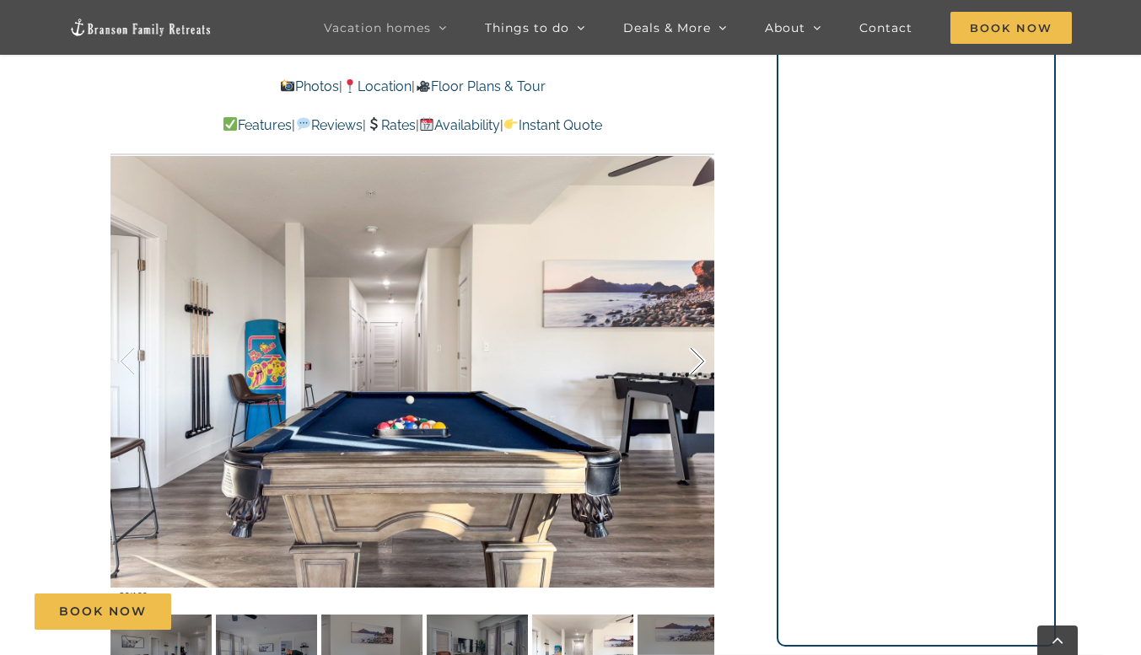
click at [690, 356] on div at bounding box center [679, 361] width 52 height 105
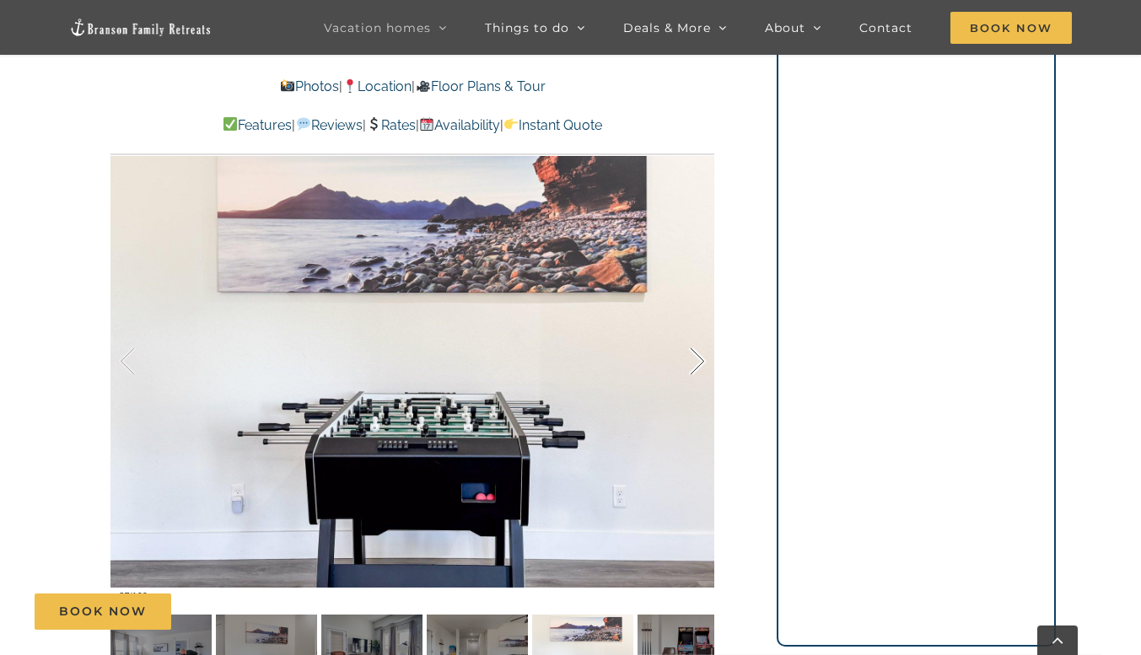
click at [690, 356] on div at bounding box center [679, 361] width 52 height 105
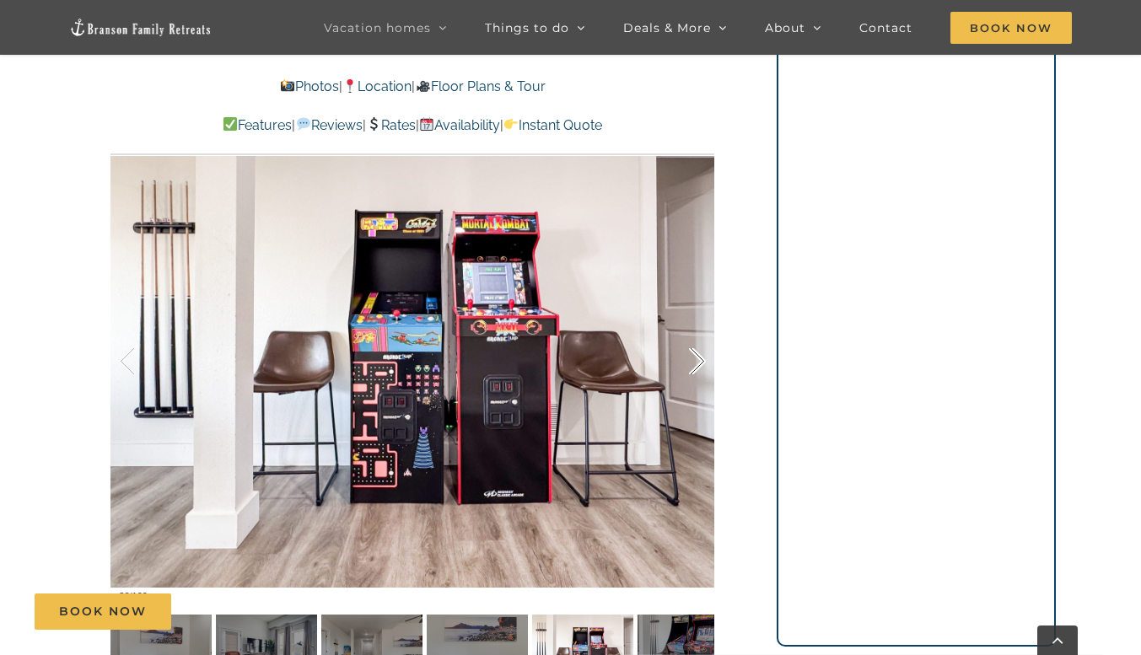
click at [690, 356] on div at bounding box center [679, 361] width 52 height 105
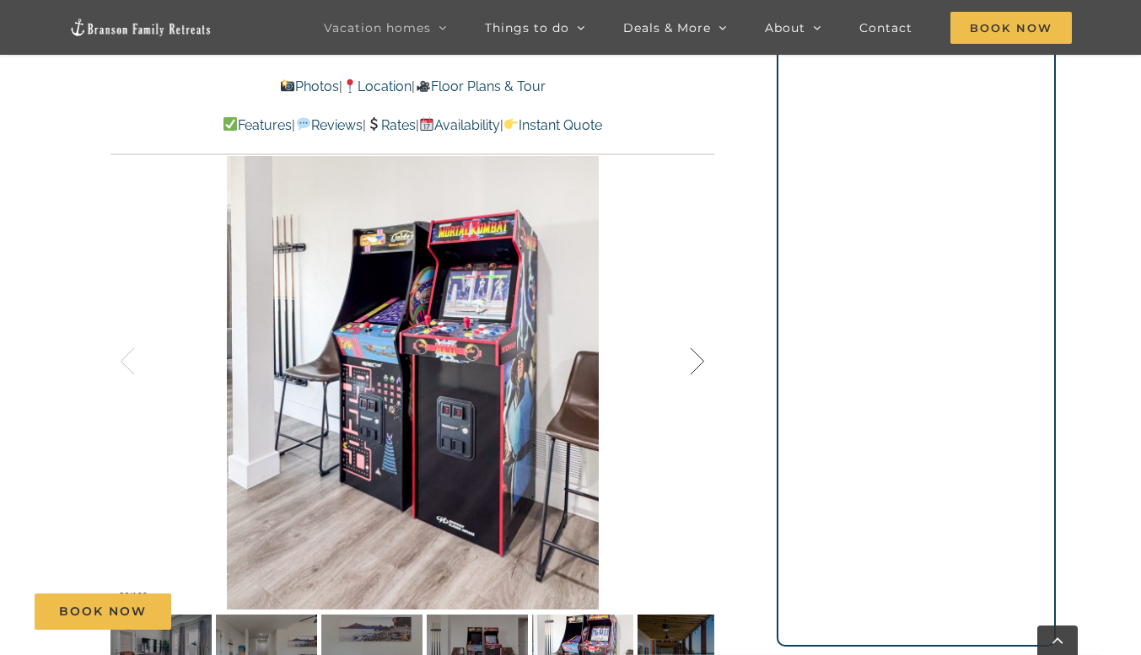
click at [700, 357] on div at bounding box center [679, 361] width 52 height 105
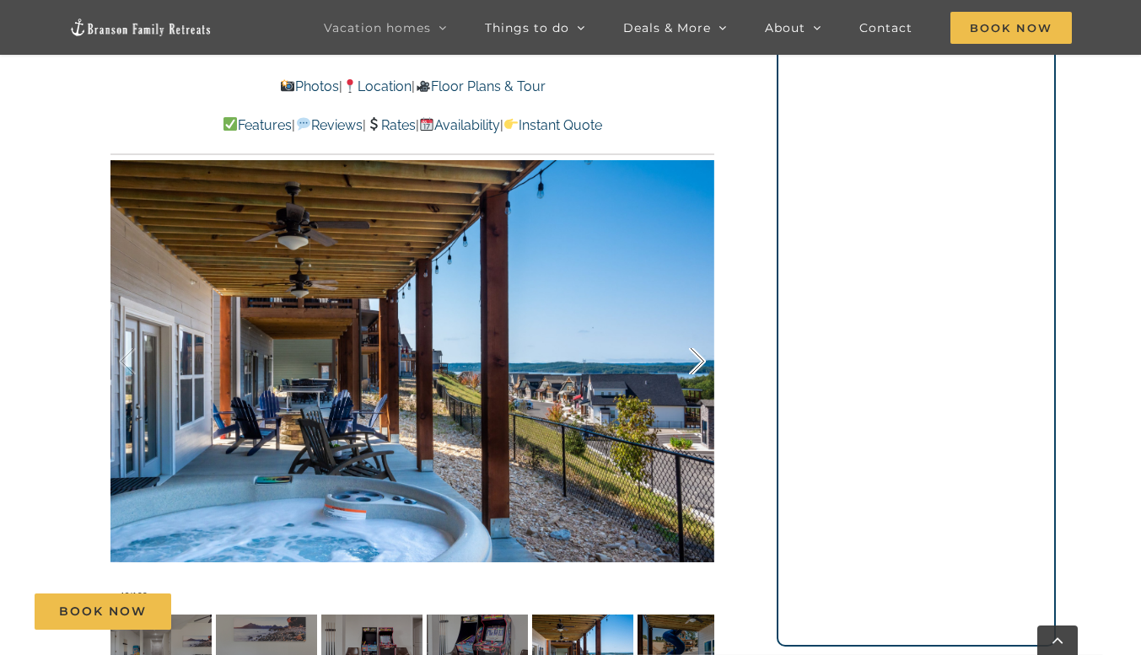
click at [700, 357] on div at bounding box center [679, 361] width 52 height 105
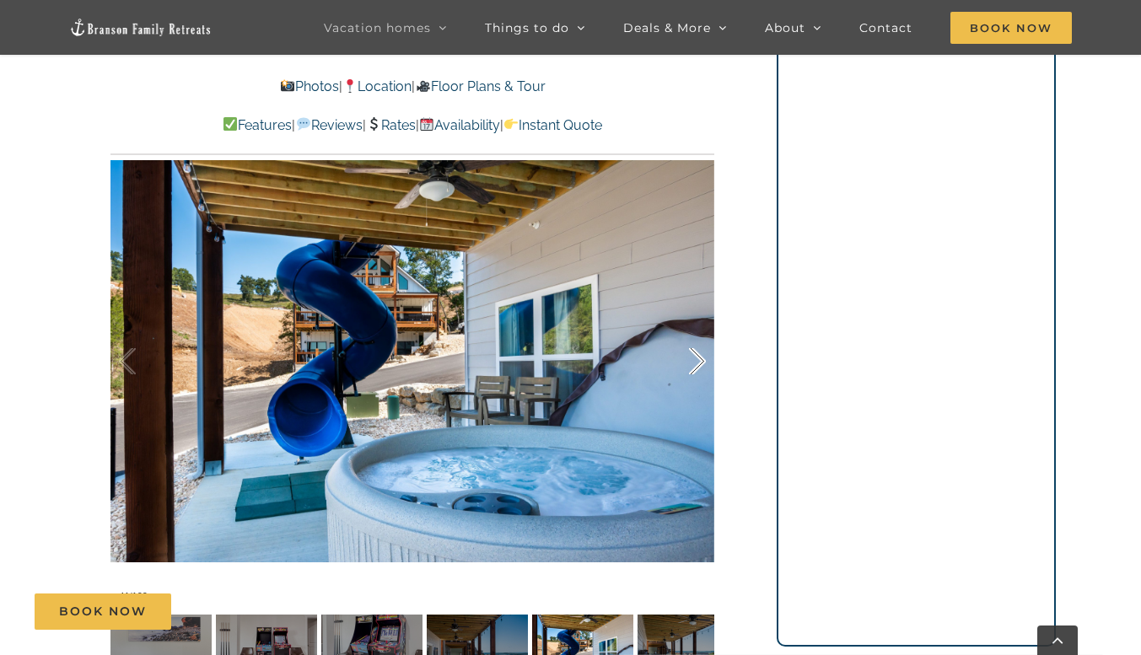
click at [700, 357] on div at bounding box center [679, 361] width 52 height 105
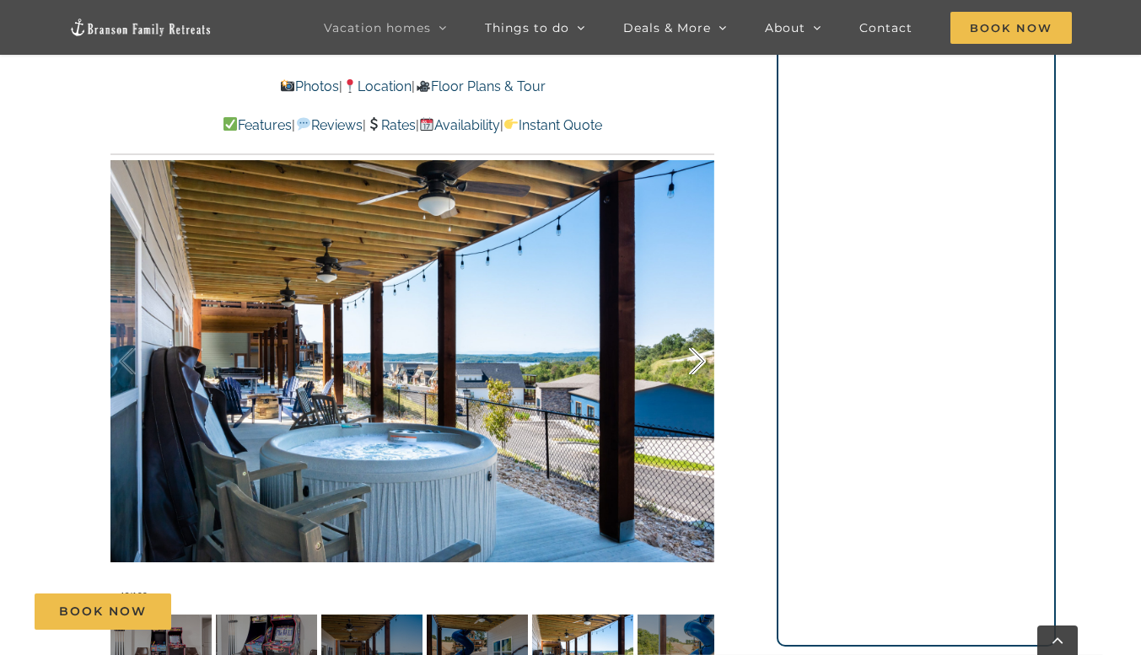
click at [700, 357] on div at bounding box center [679, 361] width 52 height 105
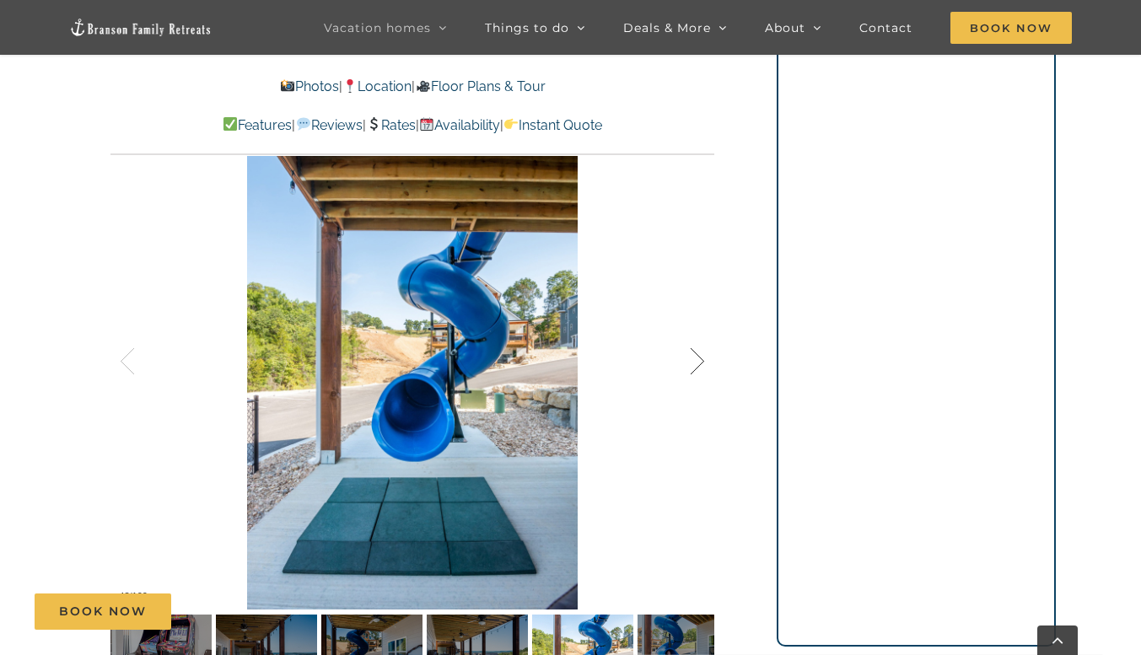
click at [700, 357] on div at bounding box center [679, 361] width 52 height 105
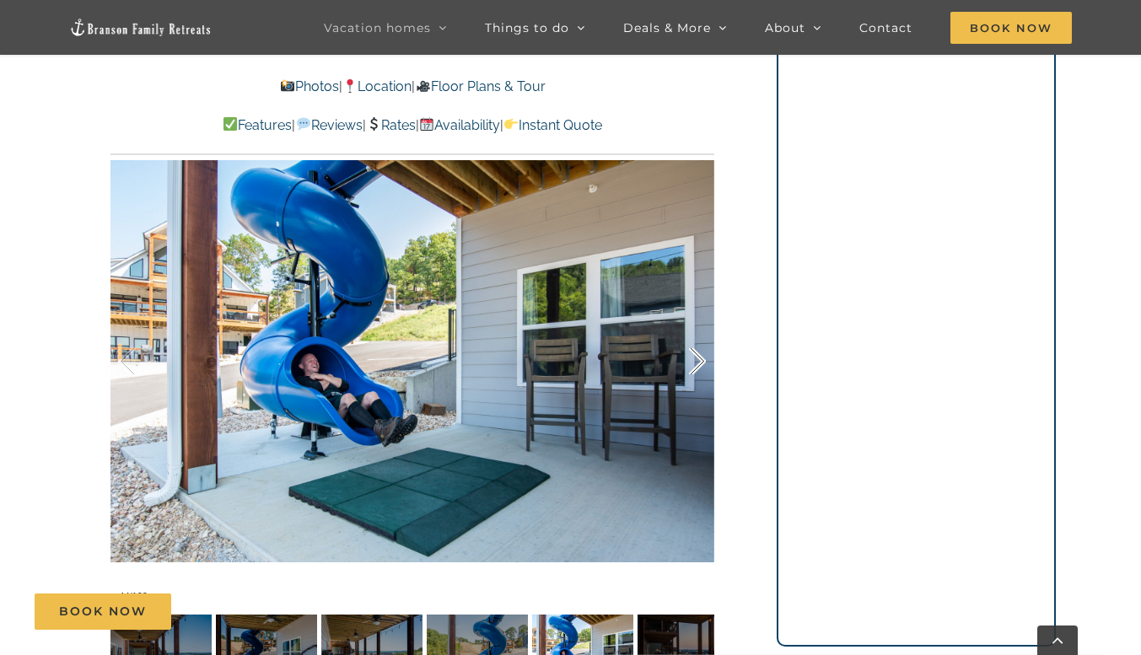
click at [700, 357] on div at bounding box center [679, 361] width 52 height 105
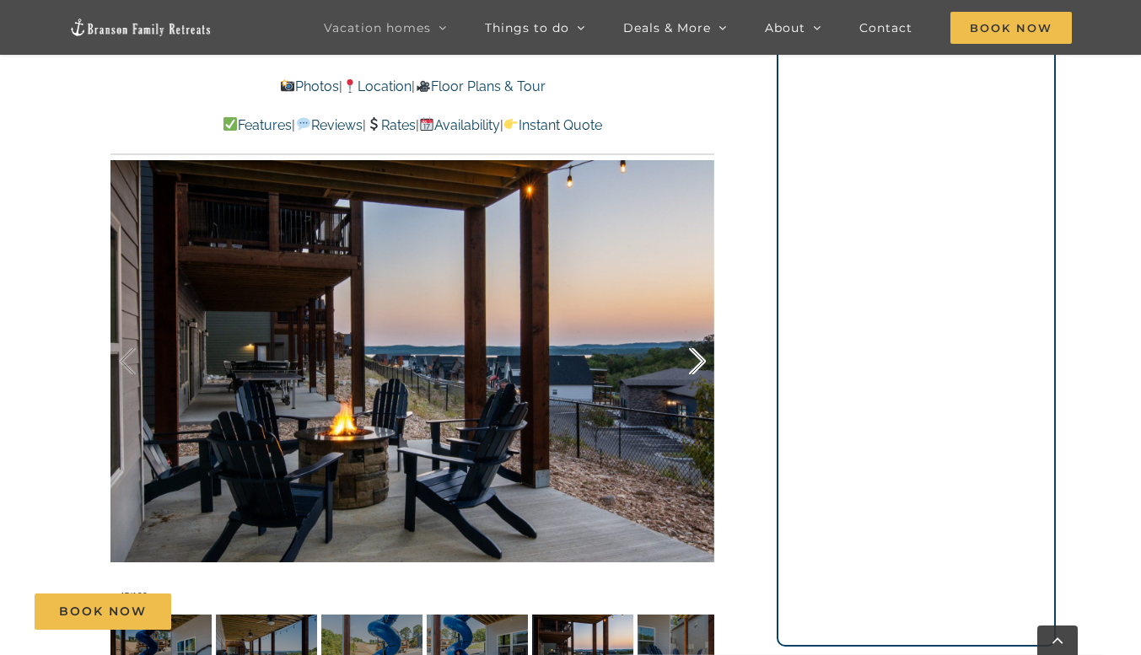
click at [700, 357] on div at bounding box center [679, 361] width 52 height 105
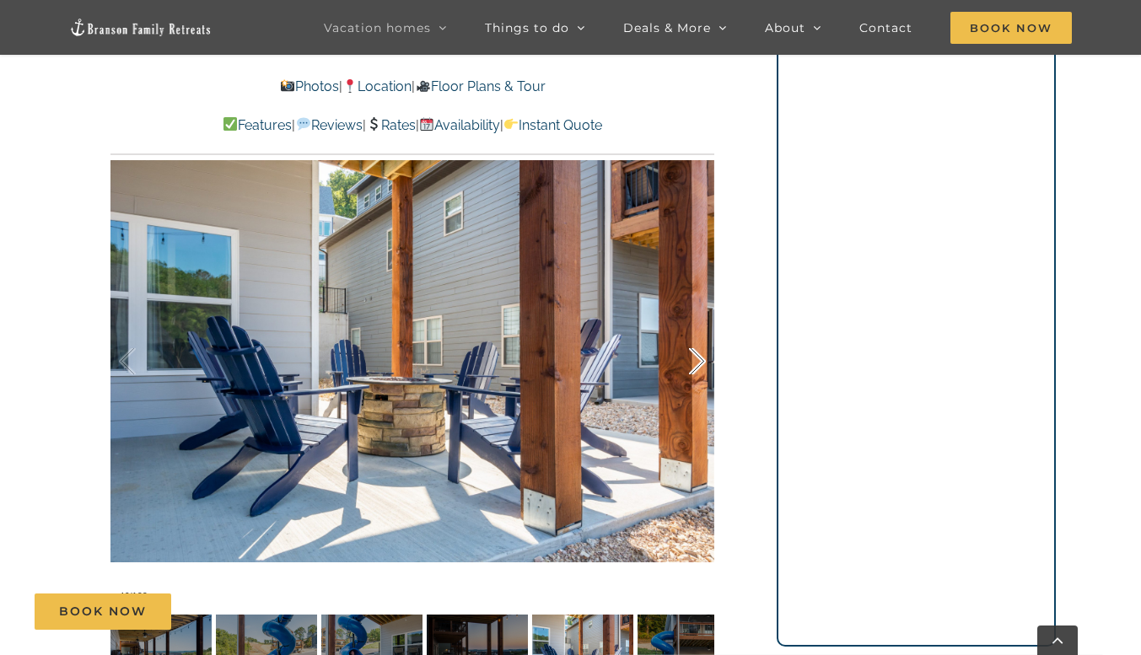
click at [700, 357] on div at bounding box center [679, 361] width 52 height 105
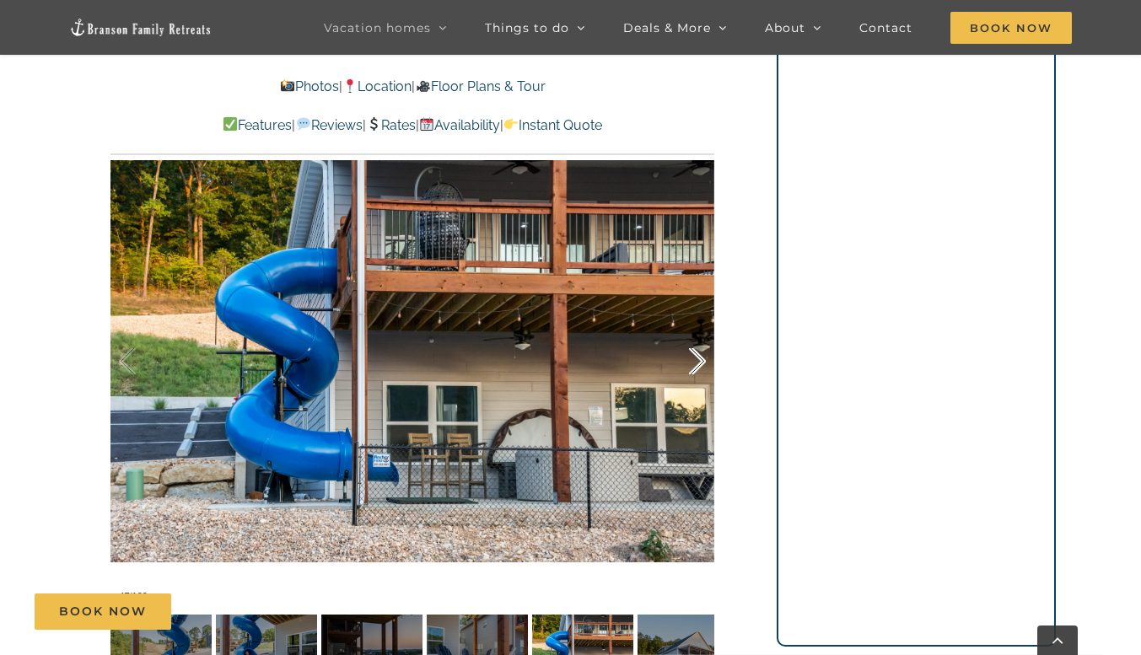
click at [700, 357] on div at bounding box center [679, 361] width 52 height 105
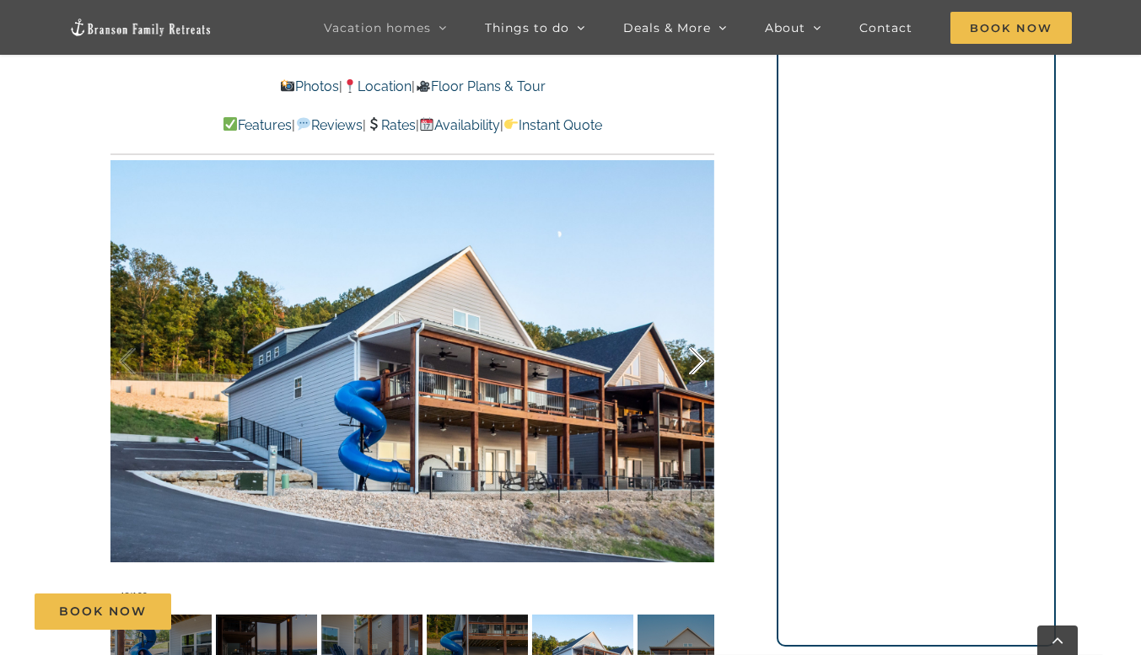
click at [700, 357] on div at bounding box center [679, 361] width 52 height 105
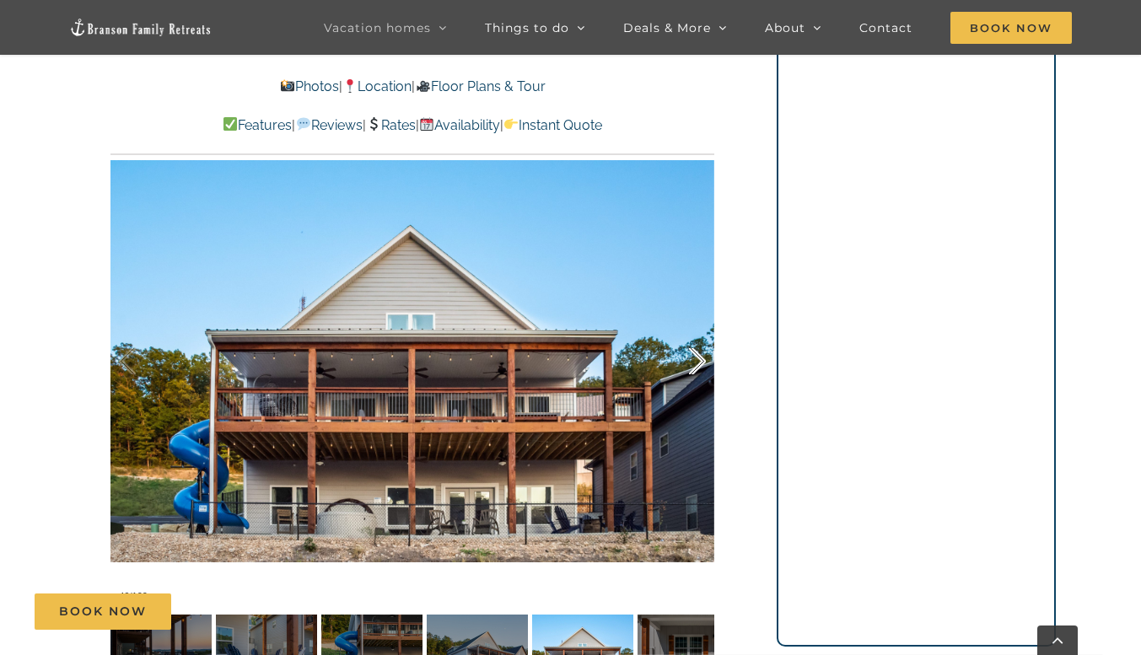
click at [700, 357] on div at bounding box center [679, 361] width 52 height 105
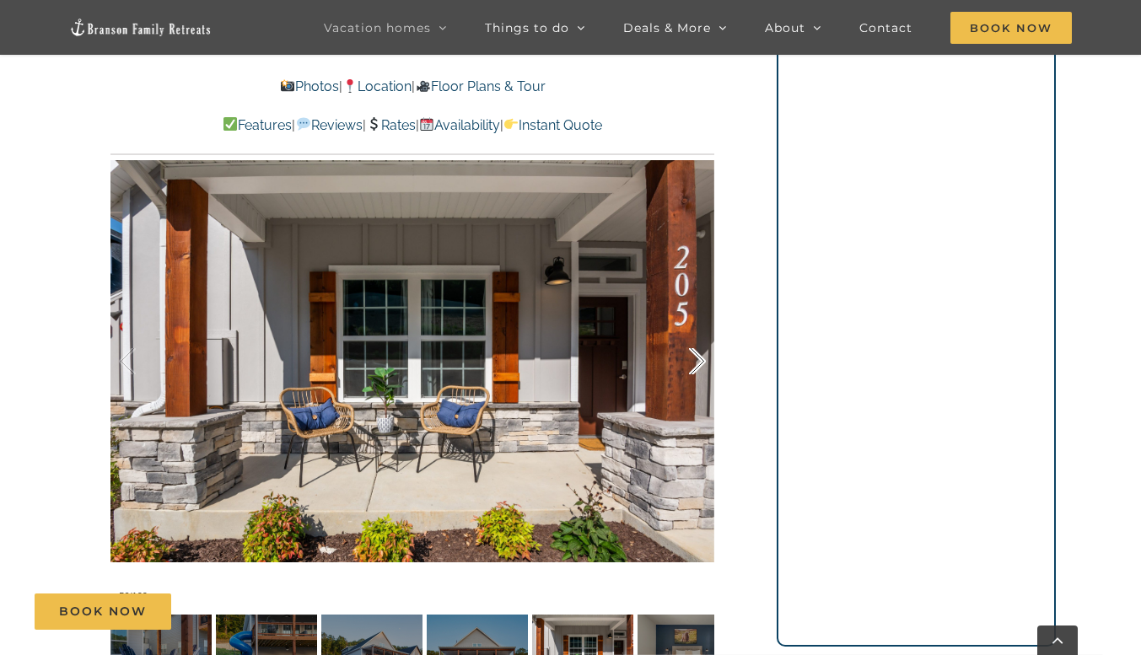
click at [700, 357] on div at bounding box center [679, 361] width 52 height 105
